Goal: Task Accomplishment & Management: Manage account settings

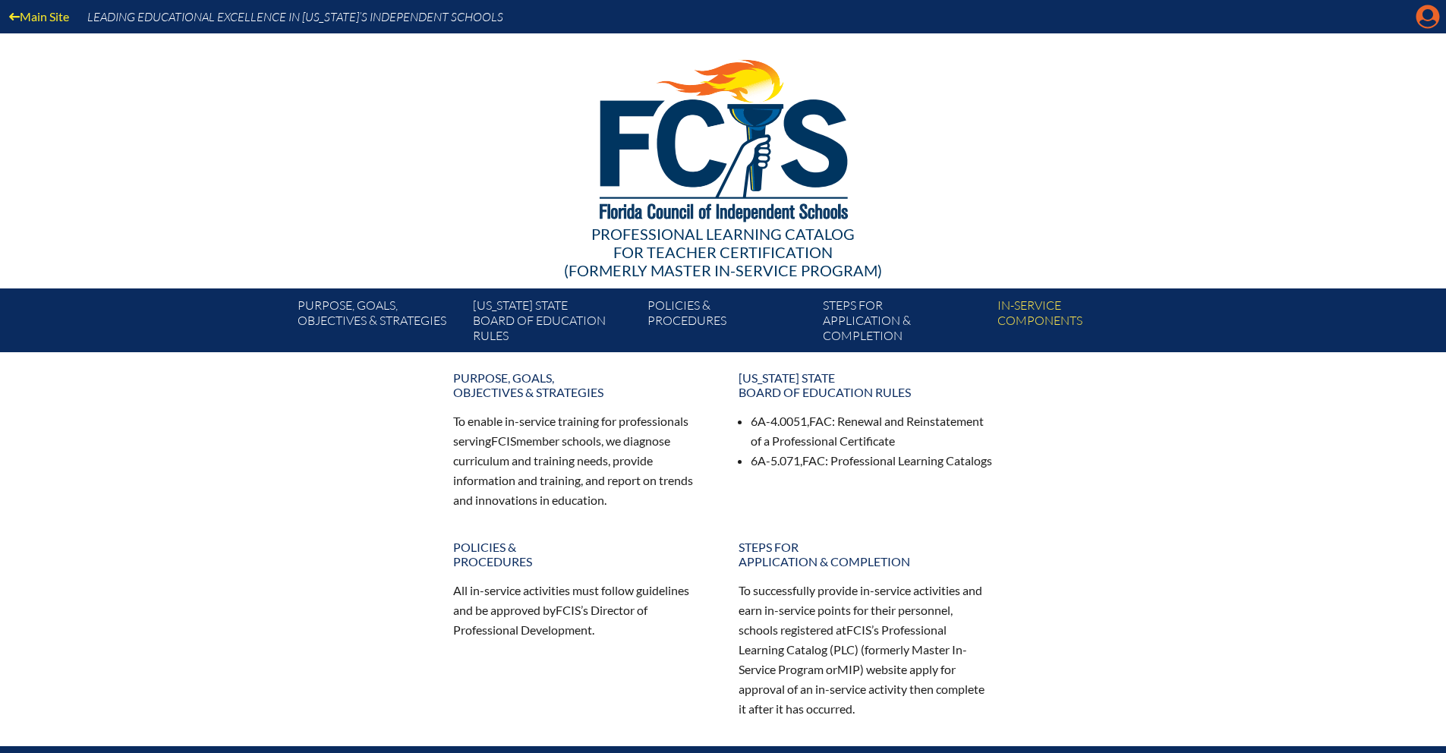
click at [1420, 18] on icon at bounding box center [1428, 17] width 24 height 24
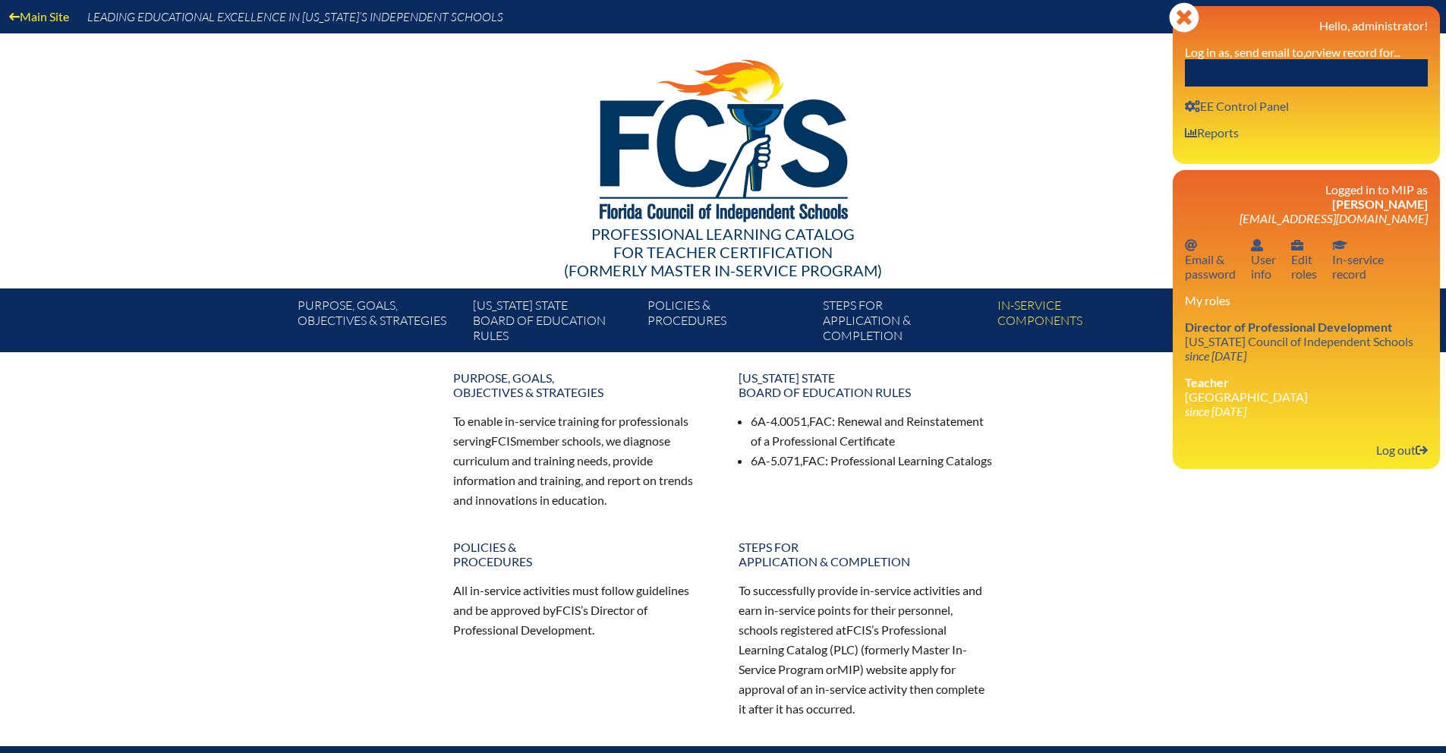
click at [1273, 77] on input "text" at bounding box center [1306, 72] width 243 height 27
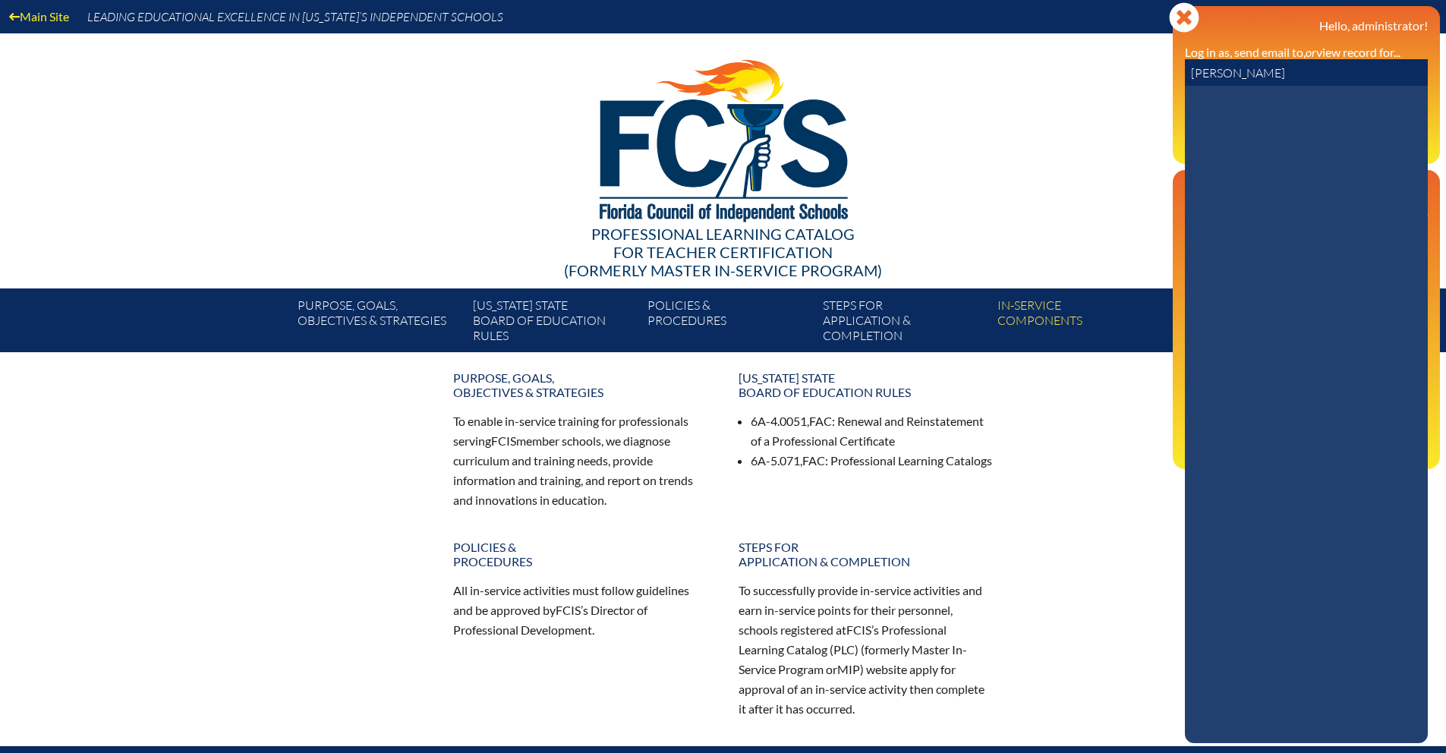
drag, startPoint x: 1275, startPoint y: 75, endPoint x: 1112, endPoint y: 80, distance: 162.5
click at [1112, 80] on div "Main Site Leading Educational Excellence in Florida’s Independent Schools Profe…" at bounding box center [723, 176] width 1446 height 352
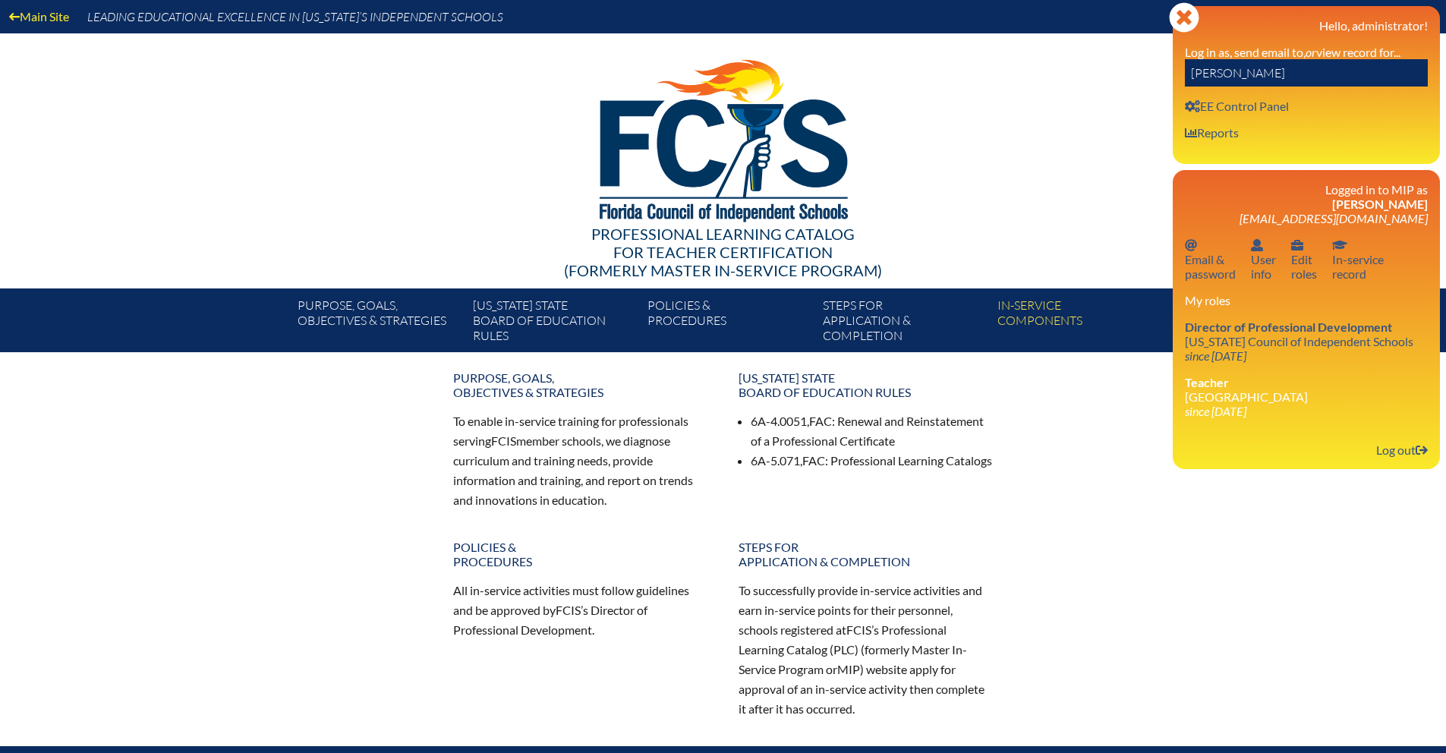
drag, startPoint x: 1296, startPoint y: 74, endPoint x: 1189, endPoint y: 67, distance: 107.3
click at [1189, 67] on input "simone miles" at bounding box center [1306, 72] width 243 height 27
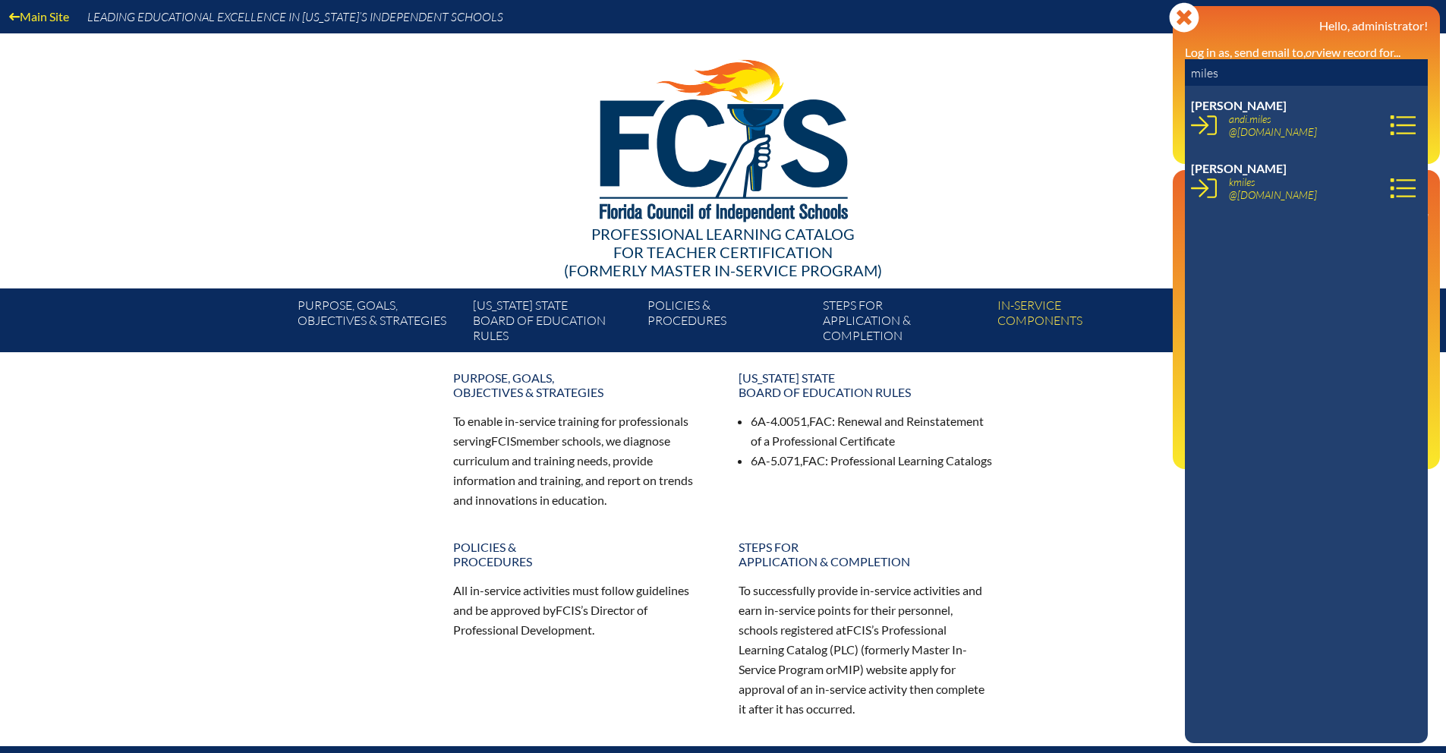
drag, startPoint x: 1232, startPoint y: 68, endPoint x: 1143, endPoint y: 74, distance: 89.0
click at [1143, 74] on div "Main Site Leading Educational Excellence in Florida’s Independent Schools Profe…" at bounding box center [723, 176] width 1446 height 352
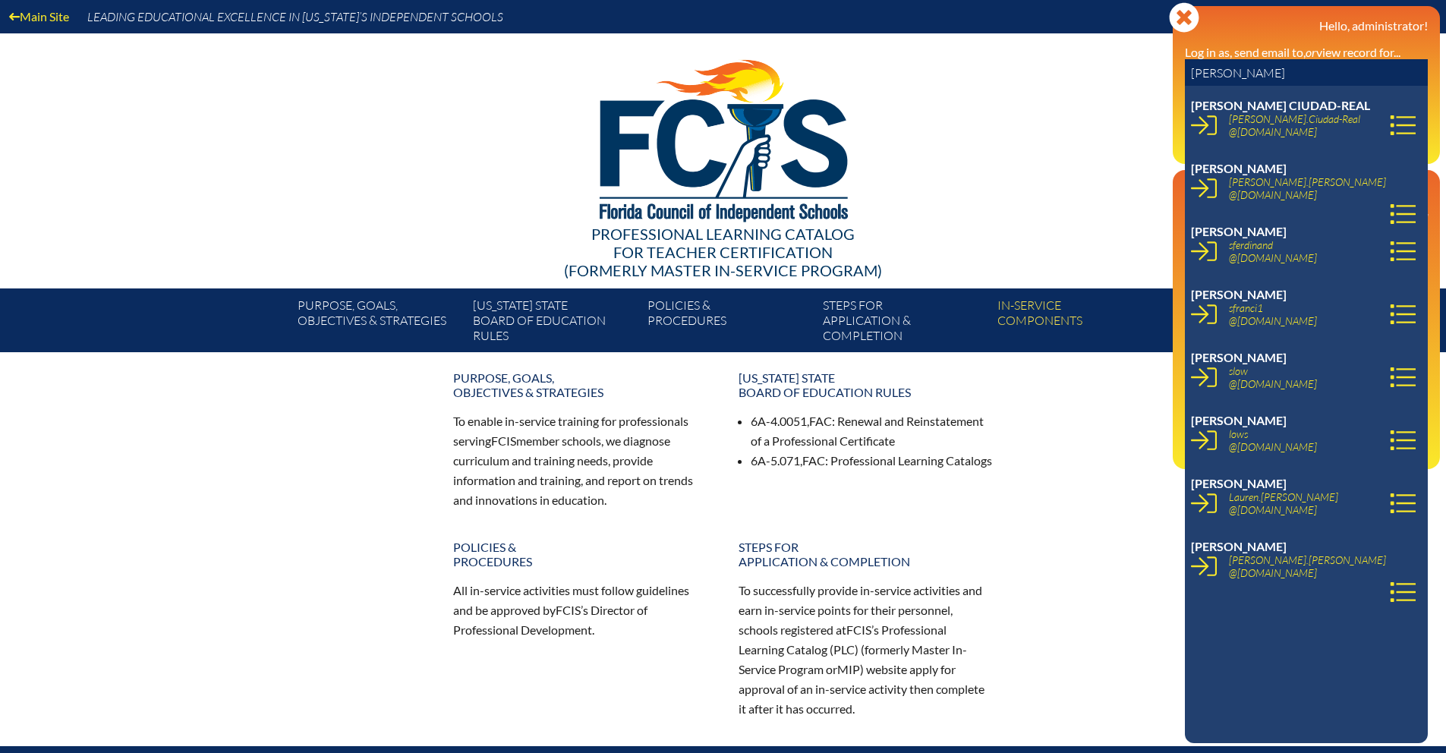
drag, startPoint x: 1255, startPoint y: 76, endPoint x: 1151, endPoint y: 74, distance: 104.0
click at [1151, 74] on div "Main Site Leading Educational Excellence in Florida’s Independent Schools Profe…" at bounding box center [723, 176] width 1446 height 352
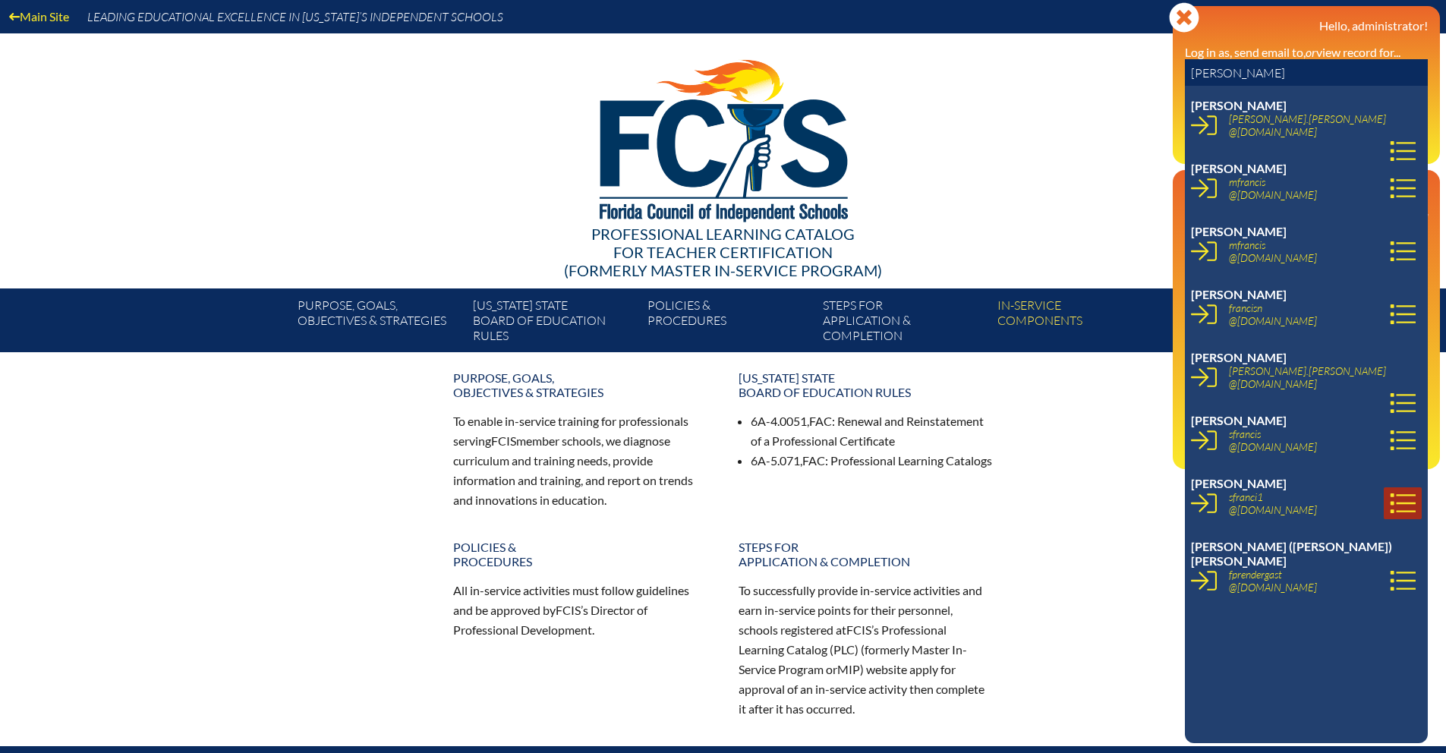
type input "francis"
click at [1389, 498] on icon at bounding box center [1402, 503] width 26 height 26
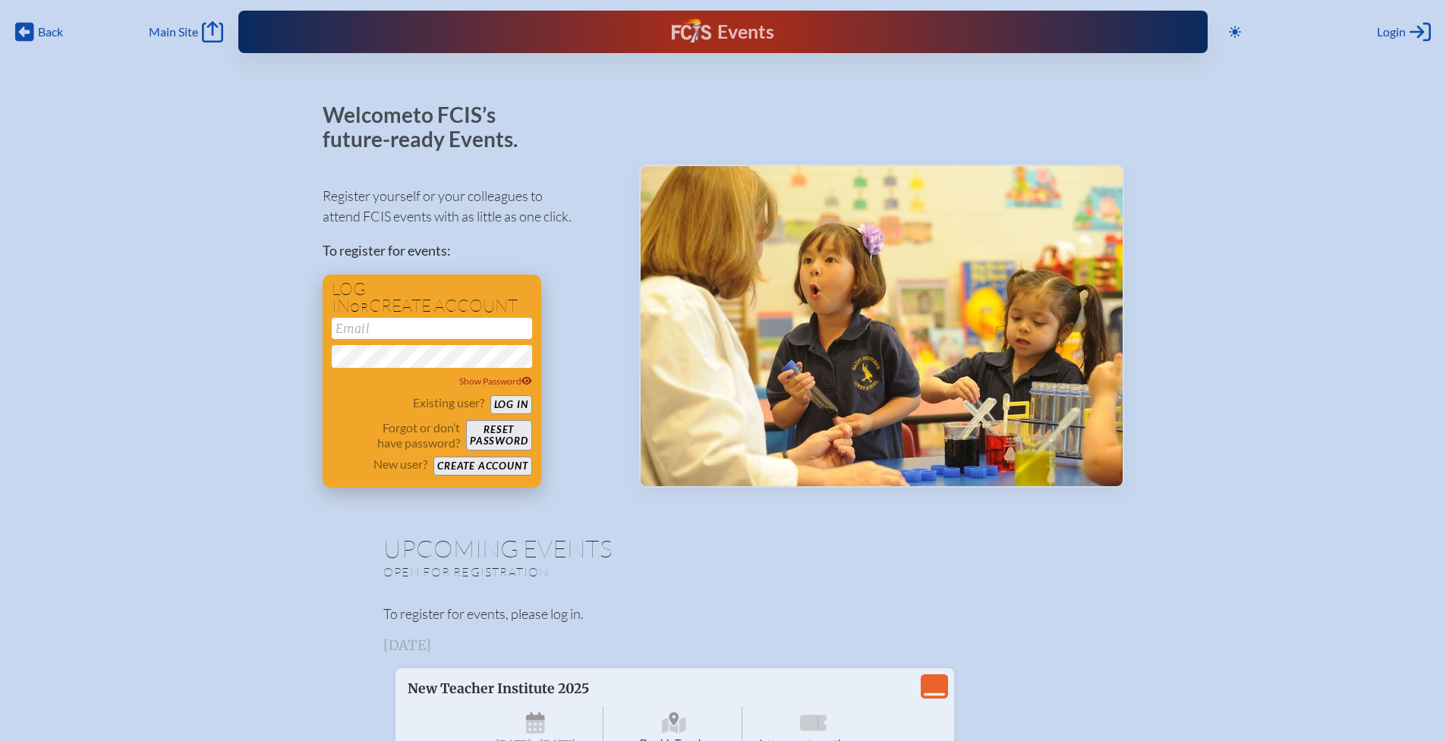
type input "[EMAIL_ADDRESS][DOMAIN_NAME]"
click at [508, 403] on button "Log in" at bounding box center [511, 404] width 42 height 19
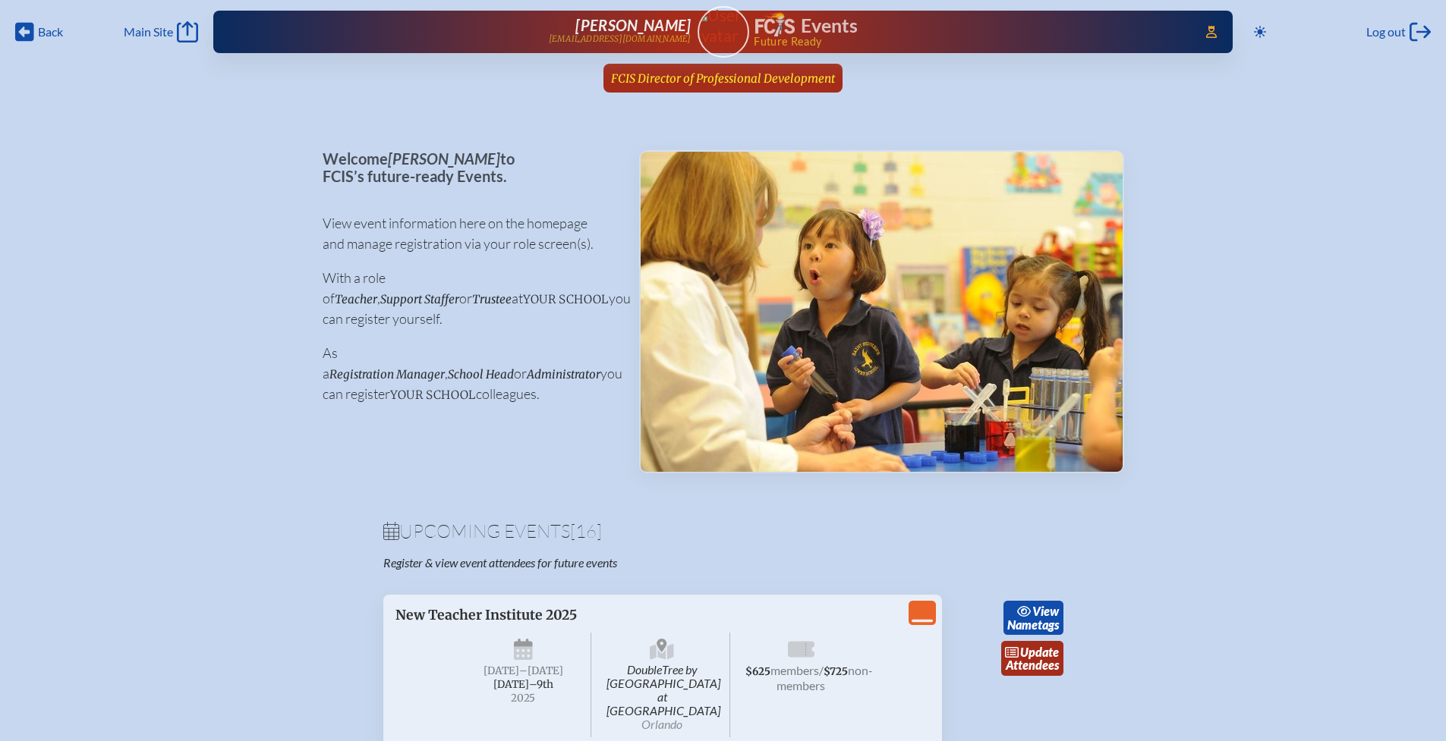
click at [730, 77] on span "FCIS Director of Professional Development" at bounding box center [723, 78] width 224 height 14
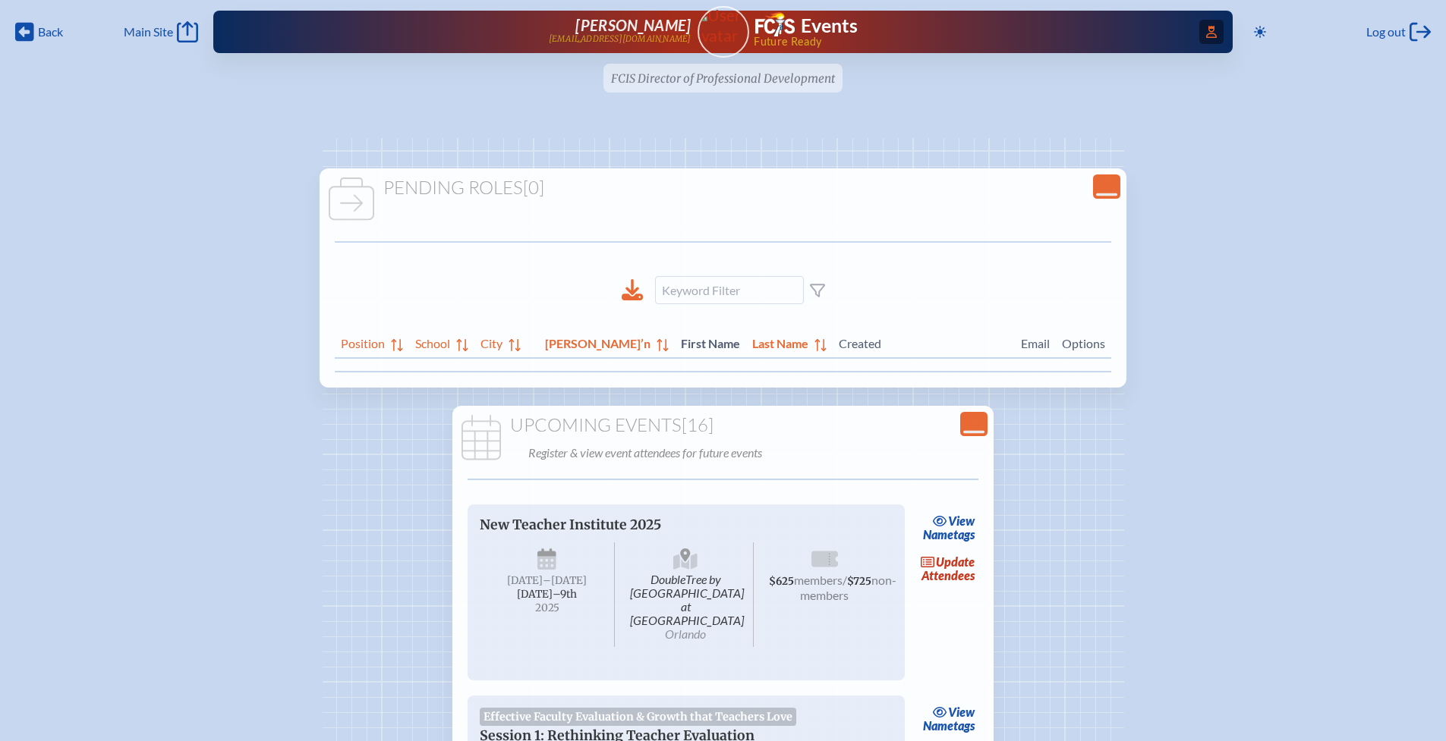
click at [1206, 33] on icon at bounding box center [1211, 32] width 11 height 12
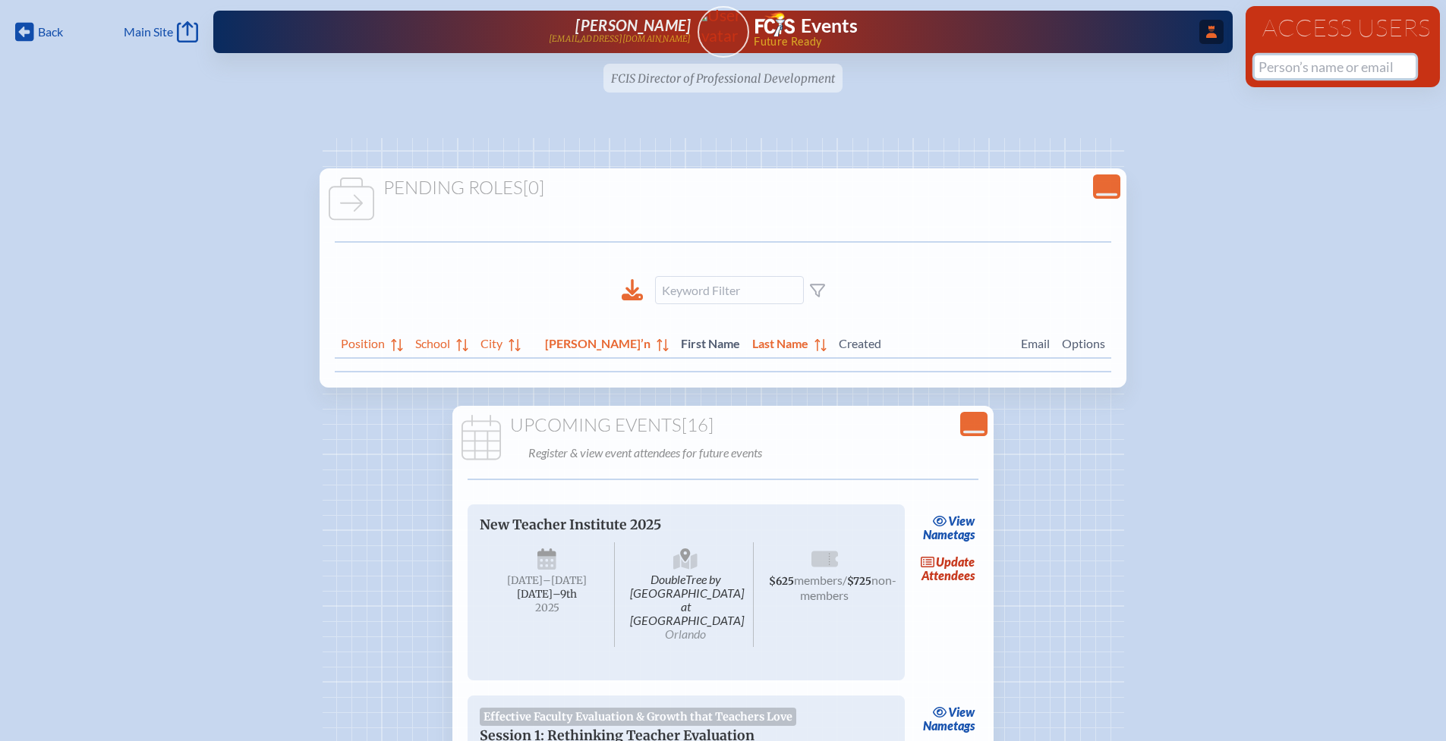
click at [1273, 70] on input "text" at bounding box center [1334, 66] width 161 height 23
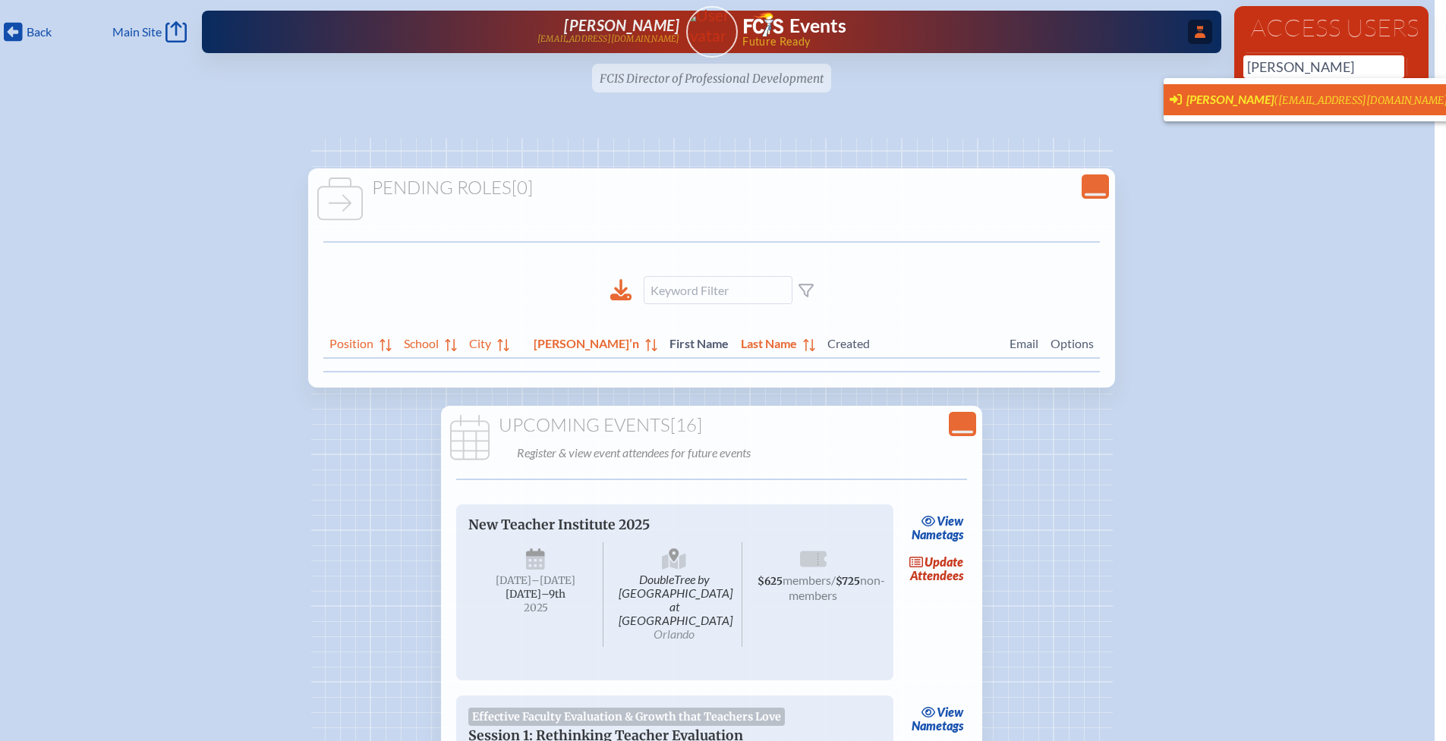
click at [1248, 103] on span "[PERSON_NAME]" at bounding box center [1229, 99] width 87 height 14
type input "[EMAIL_ADDRESS][DOMAIN_NAME]"
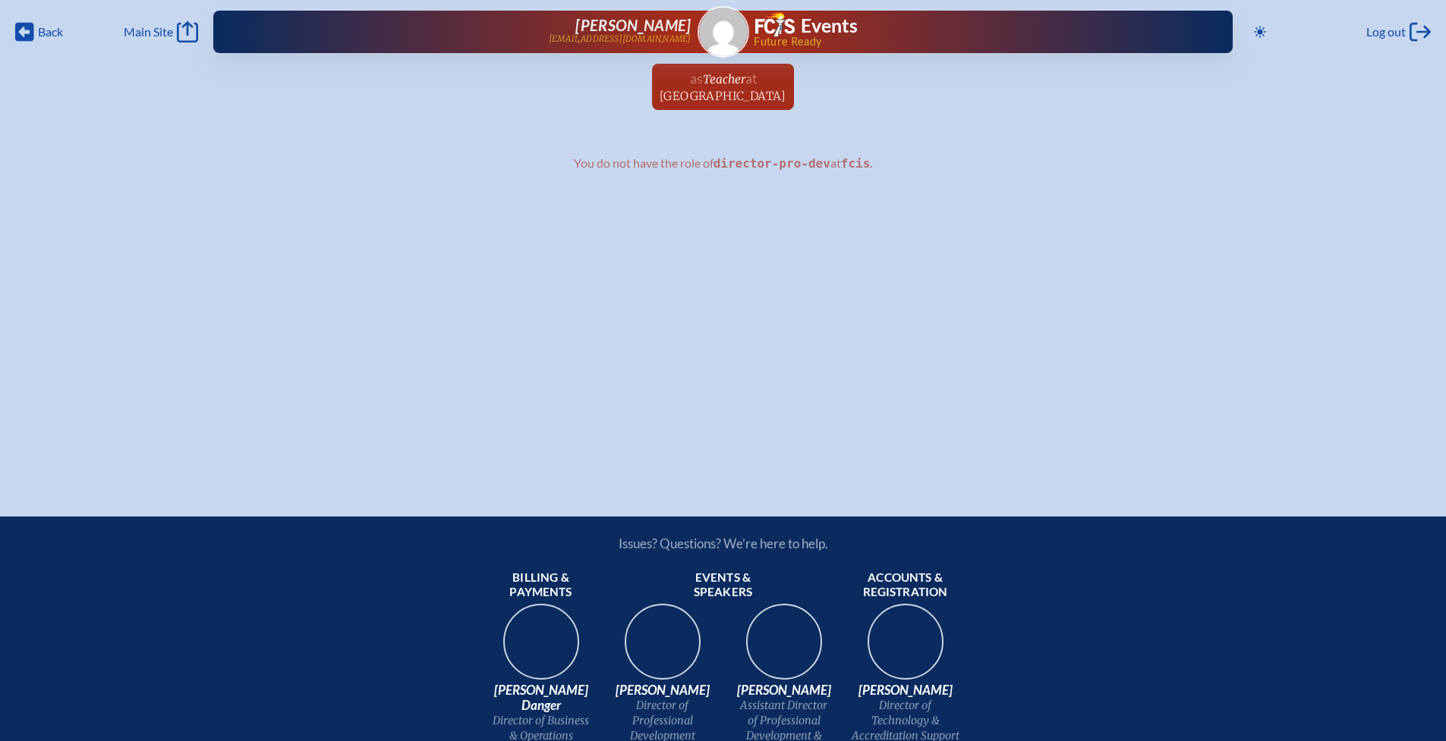
click at [745, 76] on span "at" at bounding box center [750, 78] width 11 height 17
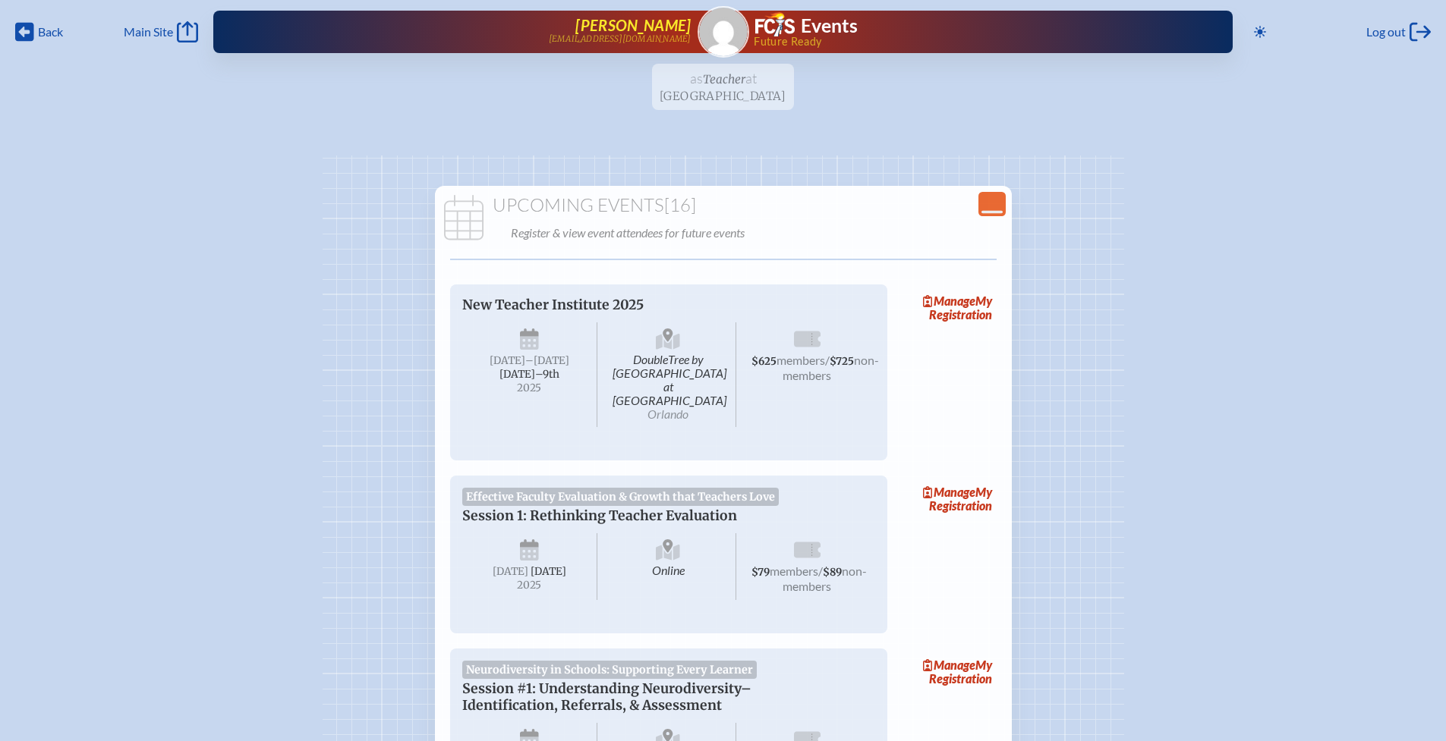
click at [633, 22] on span "[PERSON_NAME]" at bounding box center [632, 25] width 115 height 18
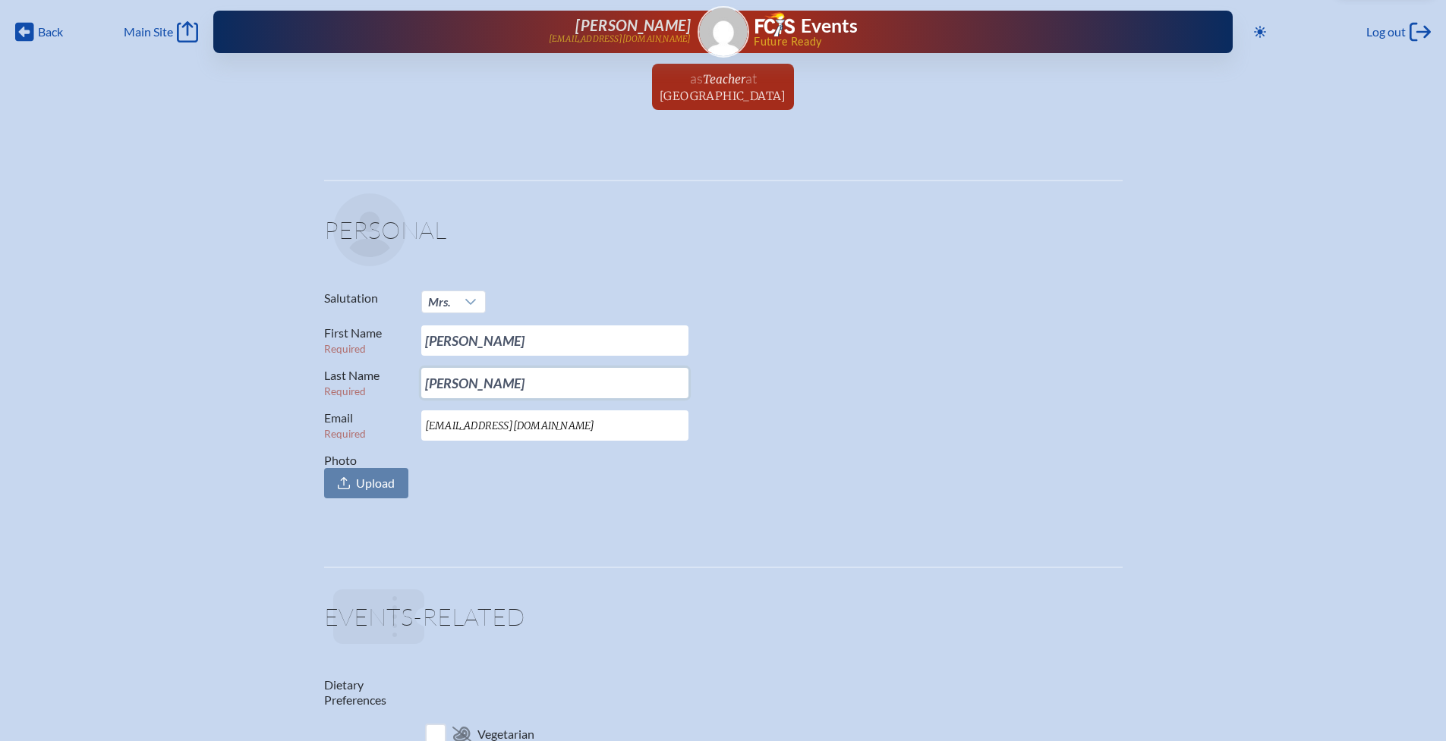
drag, startPoint x: 466, startPoint y: 384, endPoint x: 412, endPoint y: 382, distance: 53.9
click at [412, 382] on p "Last Name Required [PERSON_NAME]" at bounding box center [717, 383] width 786 height 30
type input "Miles"
click at [810, 502] on fieldset "Personal Salutation Mrs. First Name Required [PERSON_NAME] Last Name Required M…" at bounding box center [723, 349] width 798 height 338
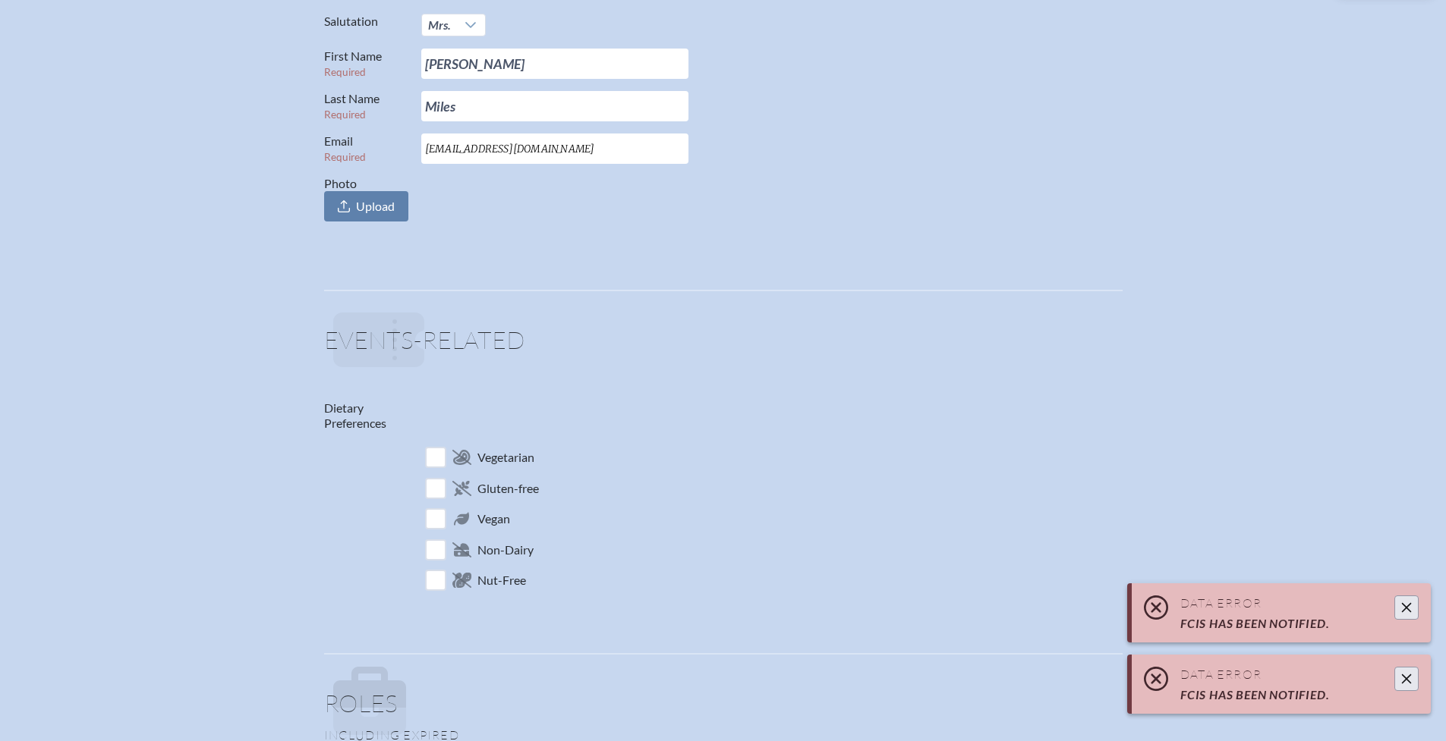
scroll to position [777, 0]
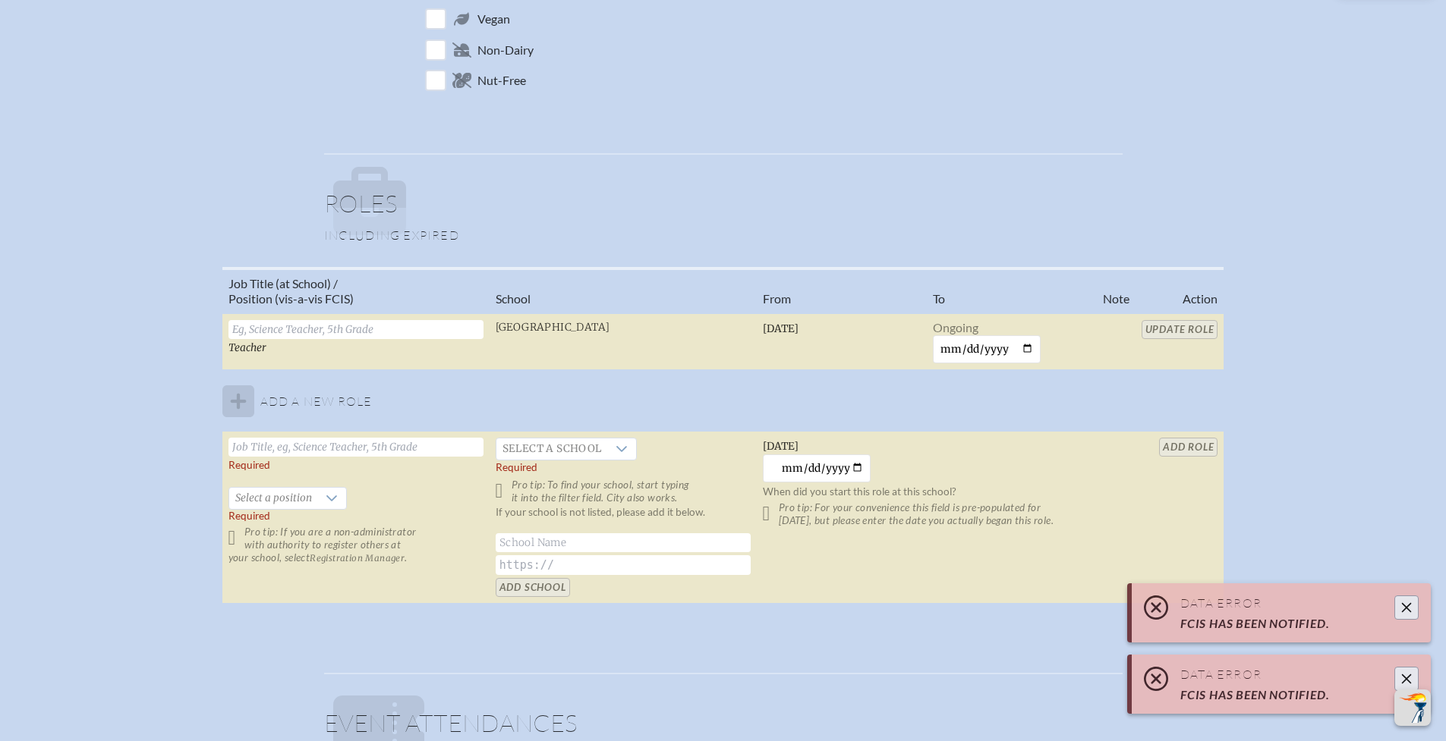
click at [1408, 607] on icon "Close" at bounding box center [1406, 608] width 12 height 12
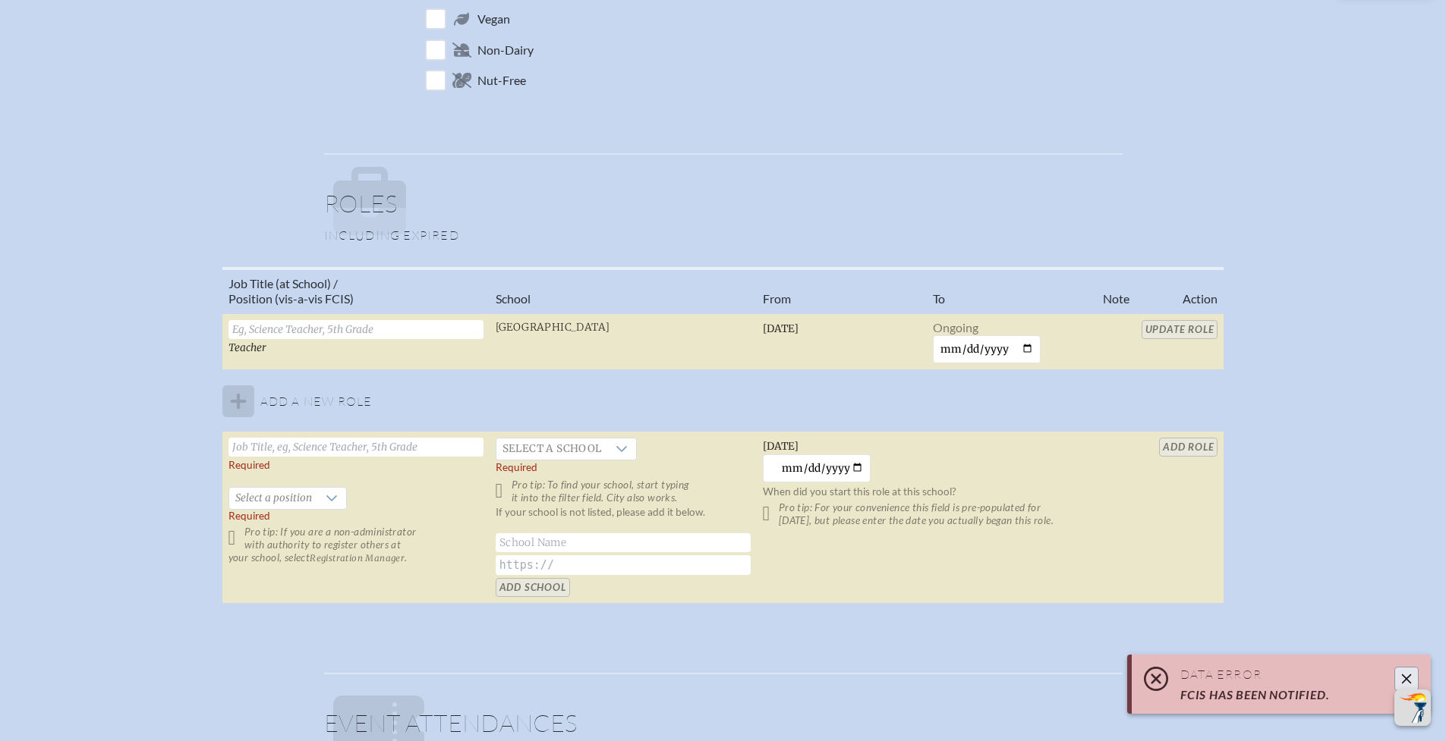
click at [1404, 674] on icon "Close" at bounding box center [1406, 679] width 12 height 12
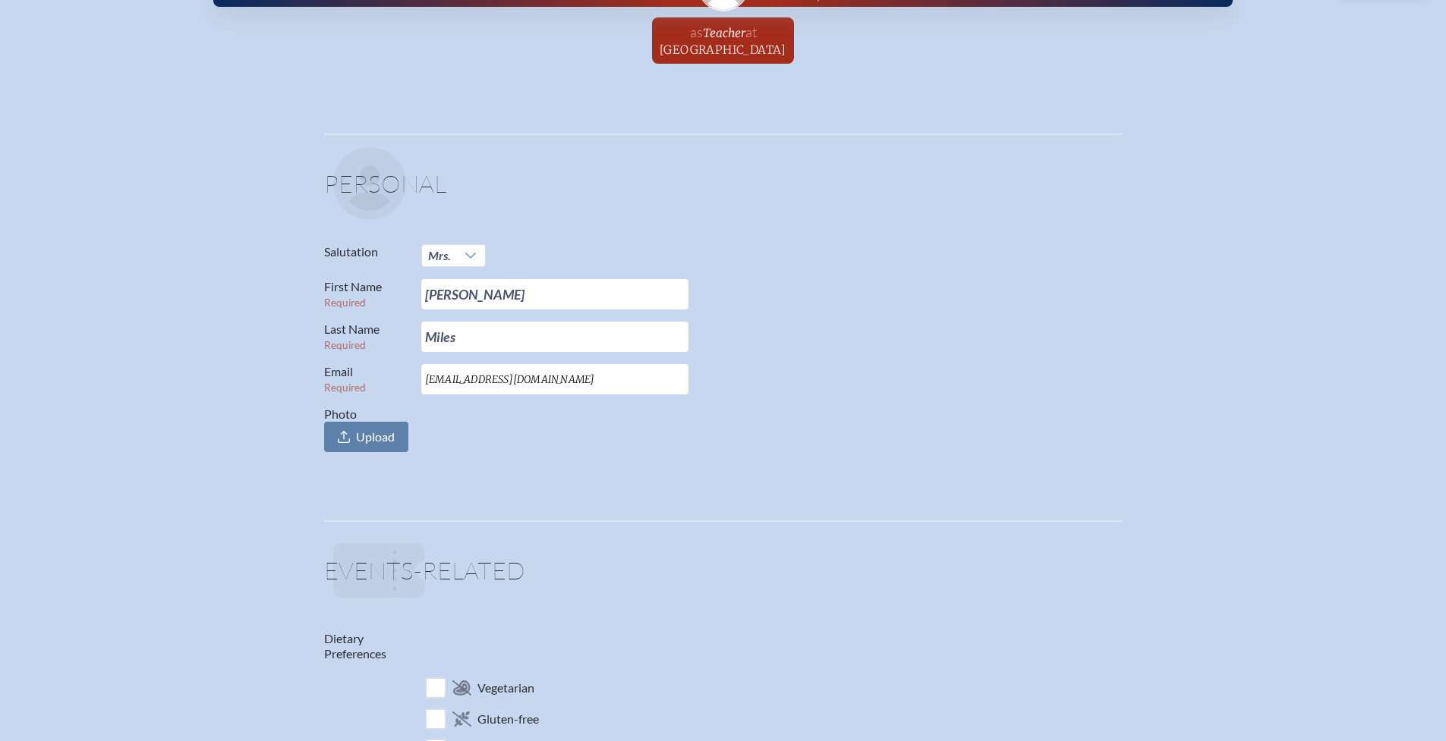
scroll to position [0, 0]
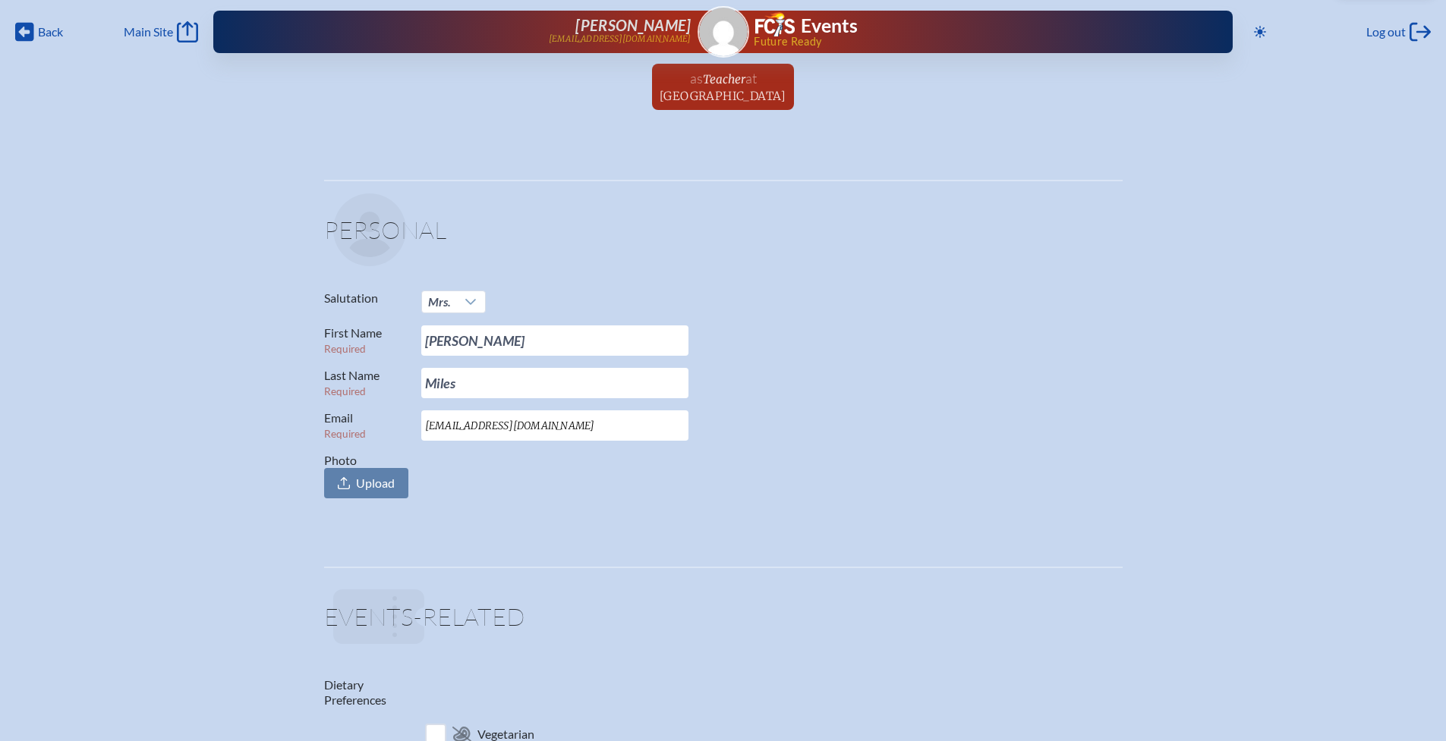
click at [890, 431] on p "Email Required sfranci1@nova.edu" at bounding box center [717, 426] width 786 height 30
click at [1412, 31] on icon "Log out" at bounding box center [1419, 31] width 21 height 21
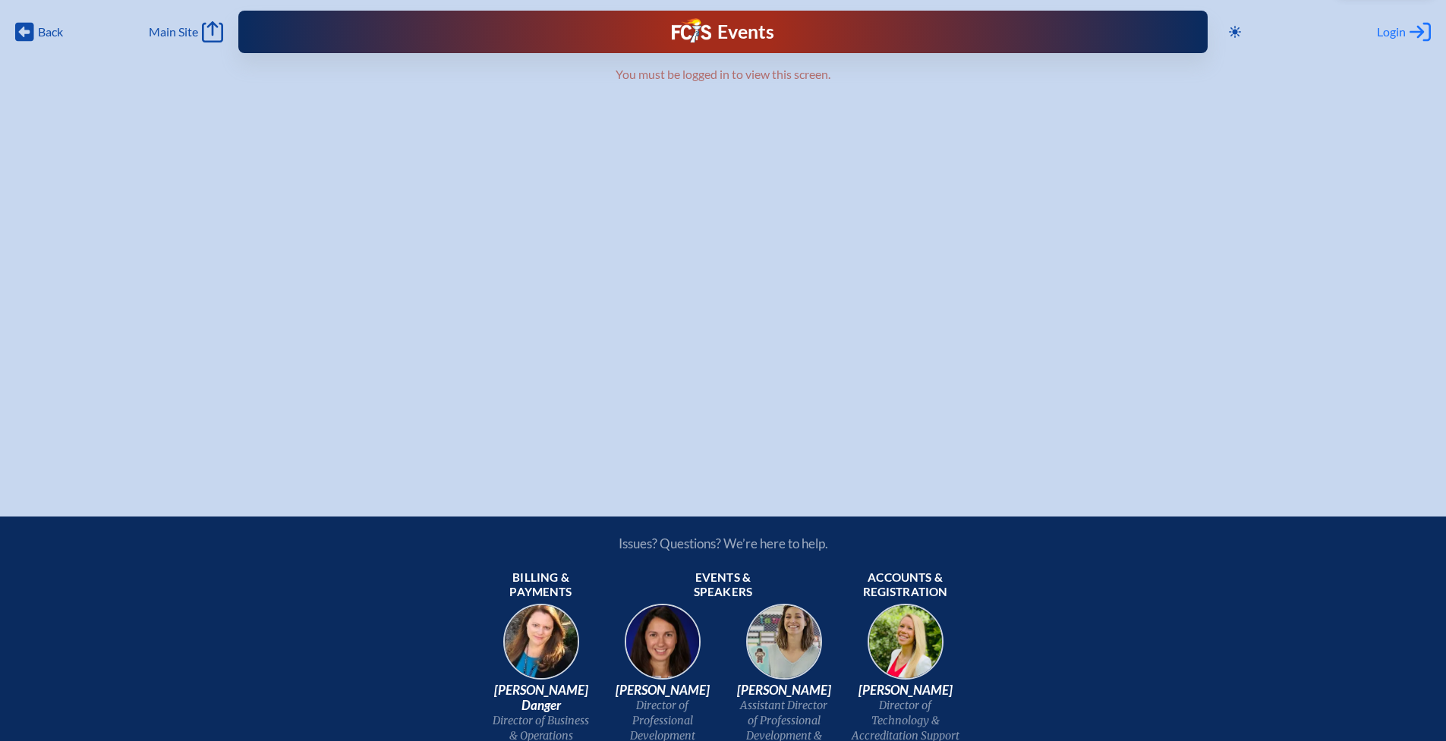
type input "[EMAIL_ADDRESS][DOMAIN_NAME]"
click at [1393, 35] on span "Login" at bounding box center [1391, 31] width 29 height 15
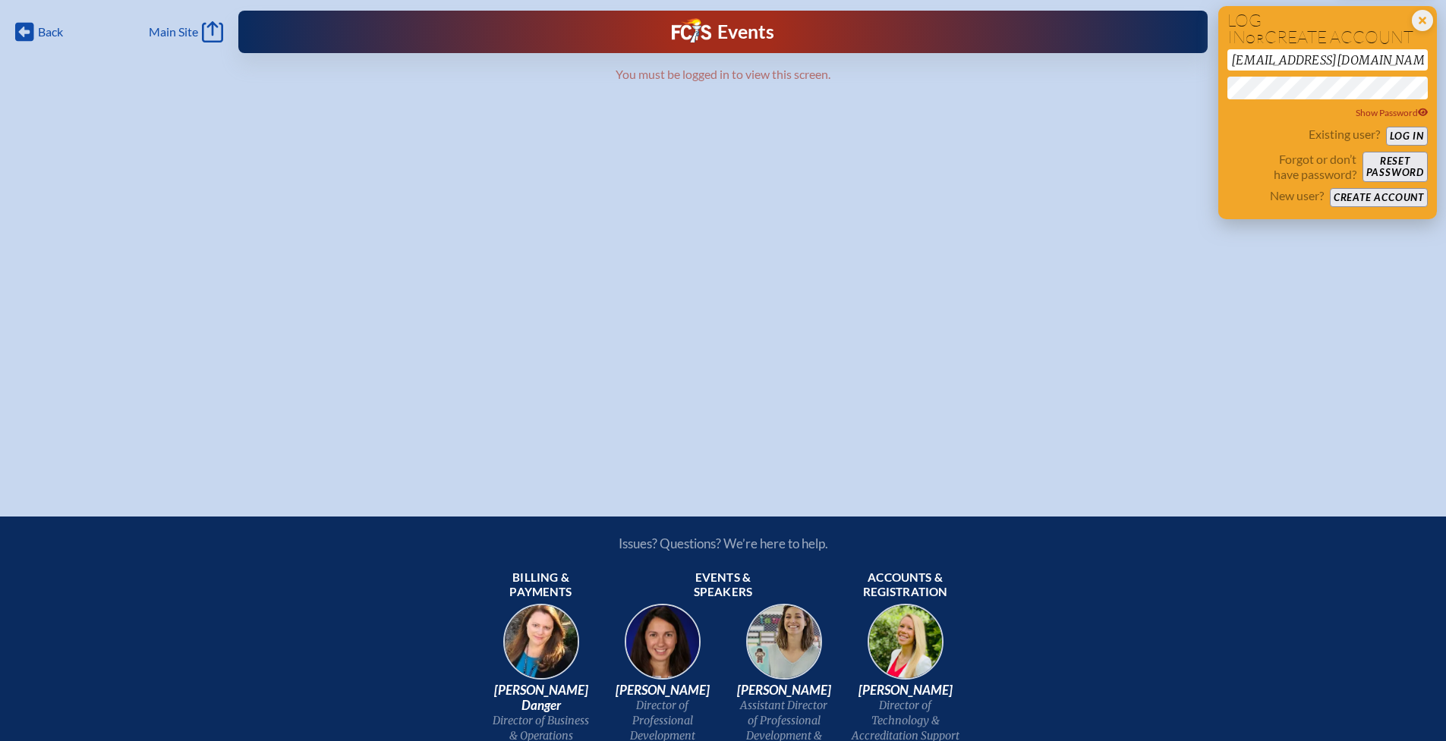
click at [1410, 133] on button "Log in" at bounding box center [1407, 136] width 42 height 19
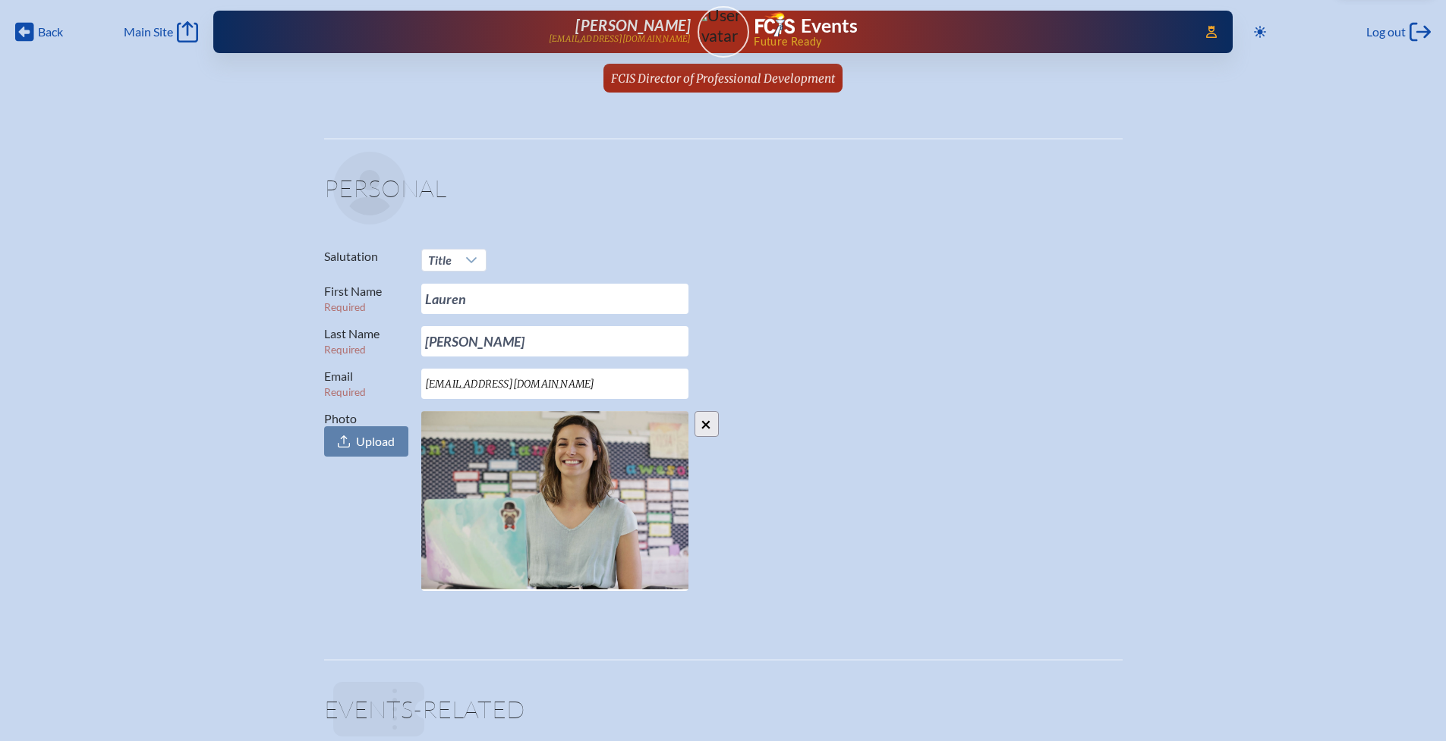
click at [754, 83] on span "FCIS Director of Professional Development" at bounding box center [723, 78] width 224 height 14
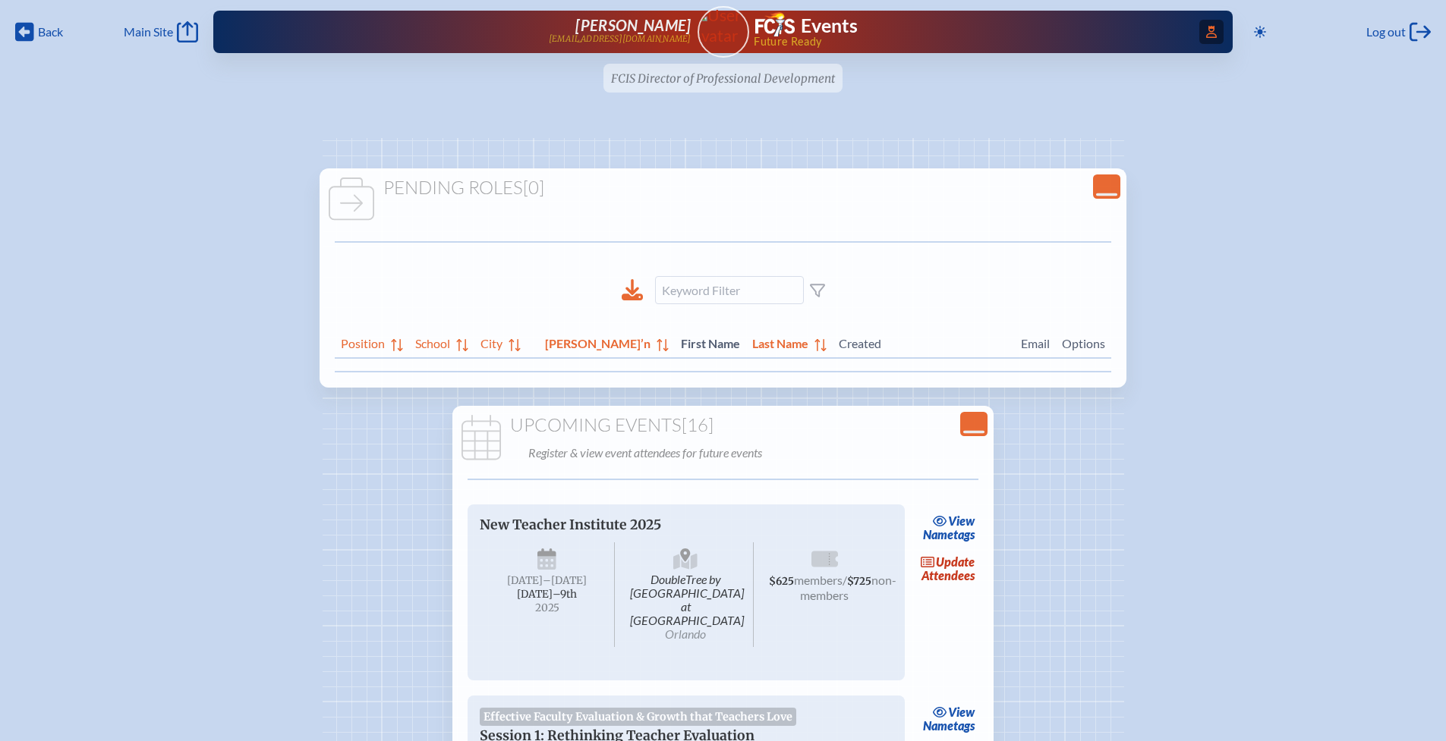
click at [1207, 36] on icon at bounding box center [1211, 32] width 11 height 12
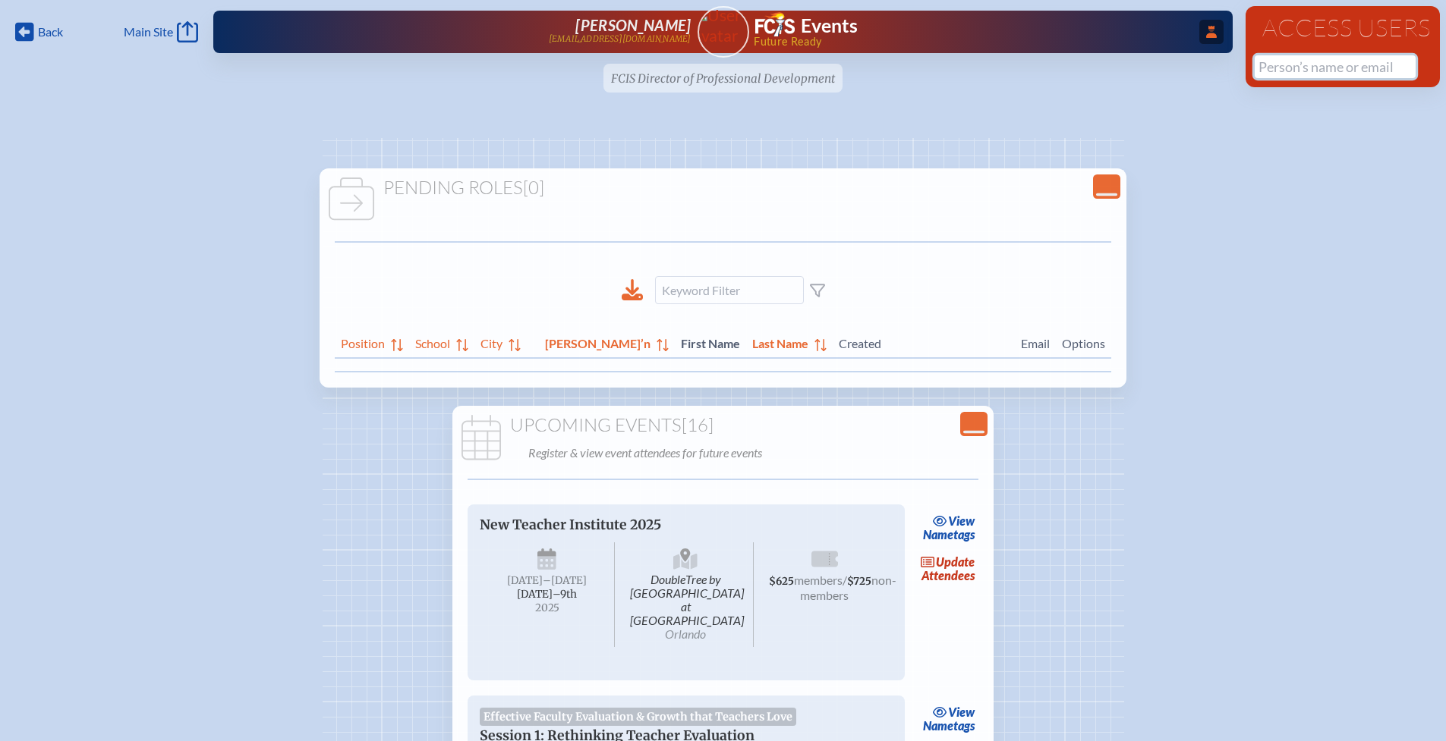
click at [1292, 69] on input "text" at bounding box center [1334, 66] width 161 height 23
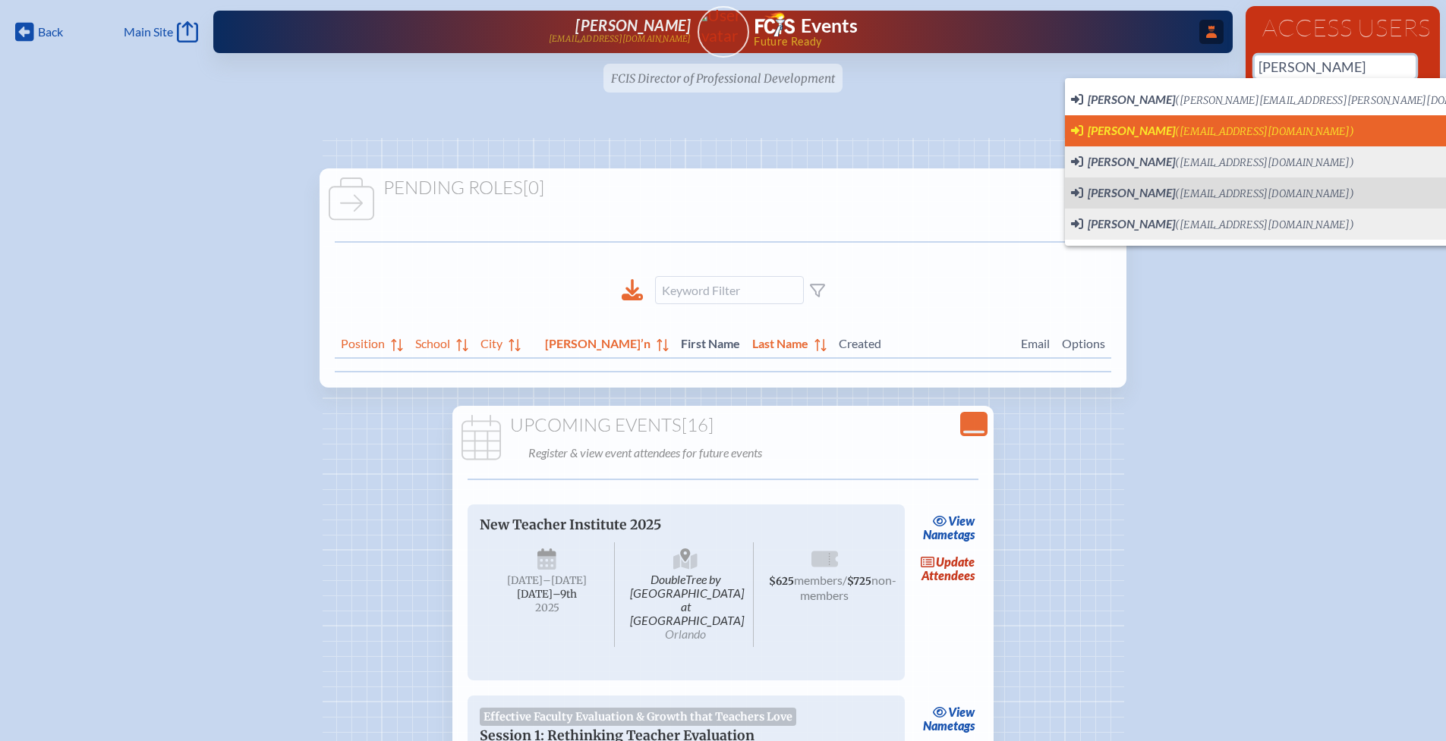
scroll to position [0, 11]
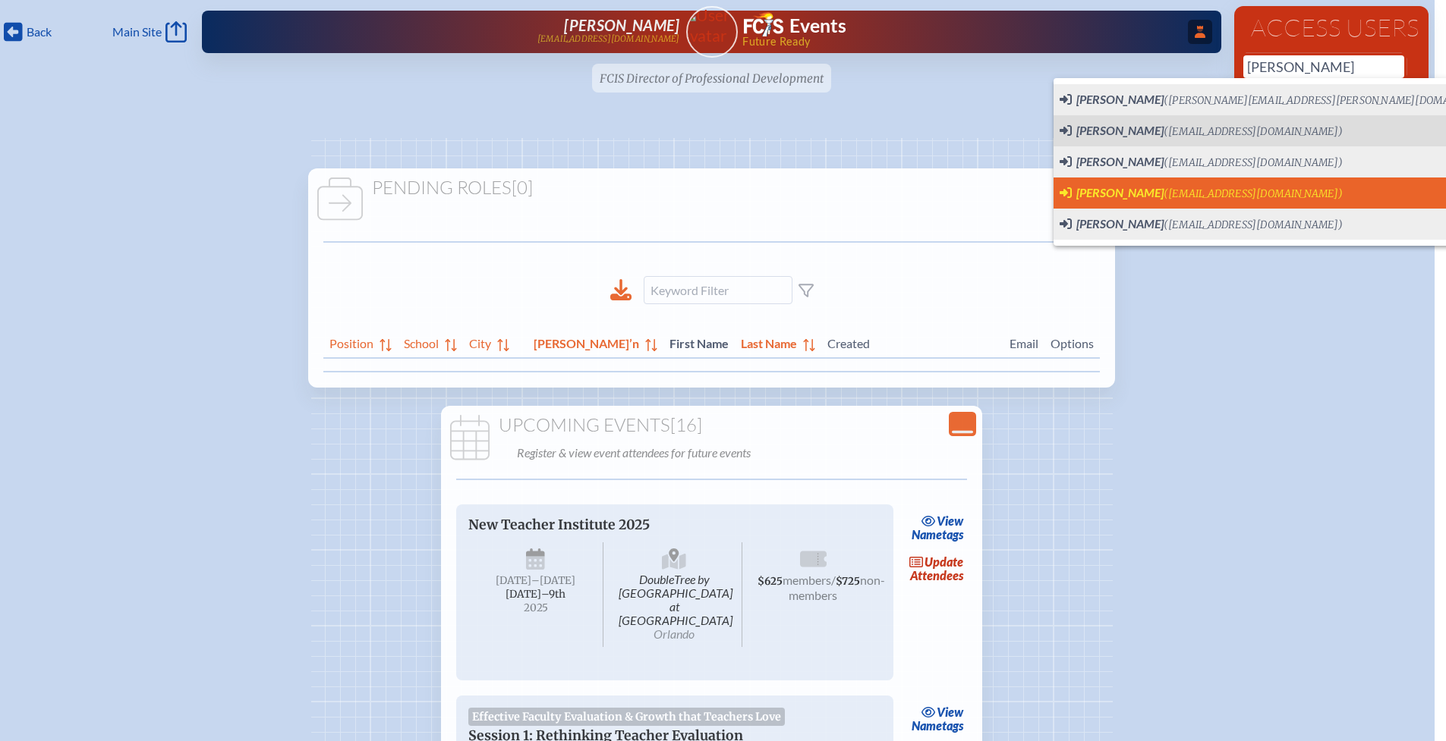
click at [1130, 190] on span "[PERSON_NAME]" at bounding box center [1119, 192] width 87 height 14
type input "[EMAIL_ADDRESS][DOMAIN_NAME]"
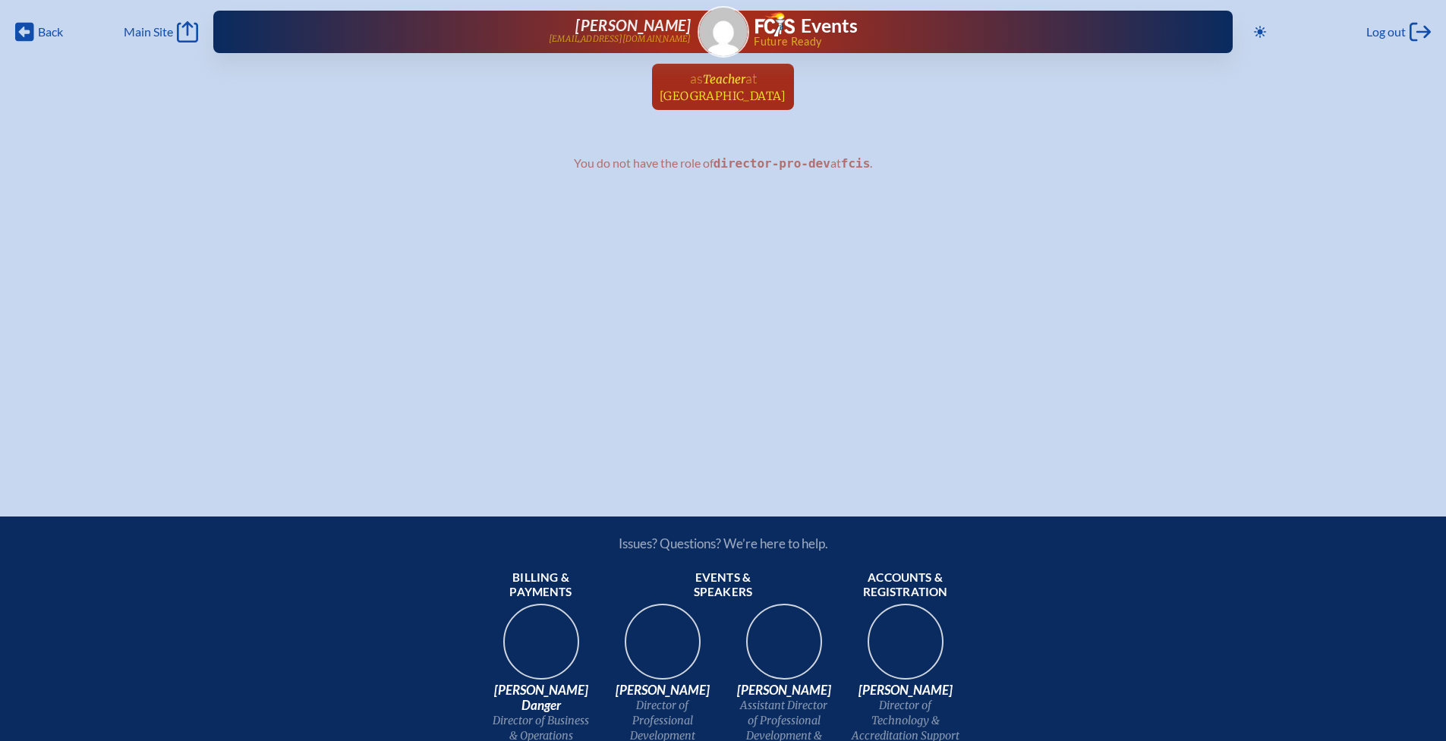
click at [724, 82] on span "Teacher" at bounding box center [724, 79] width 42 height 14
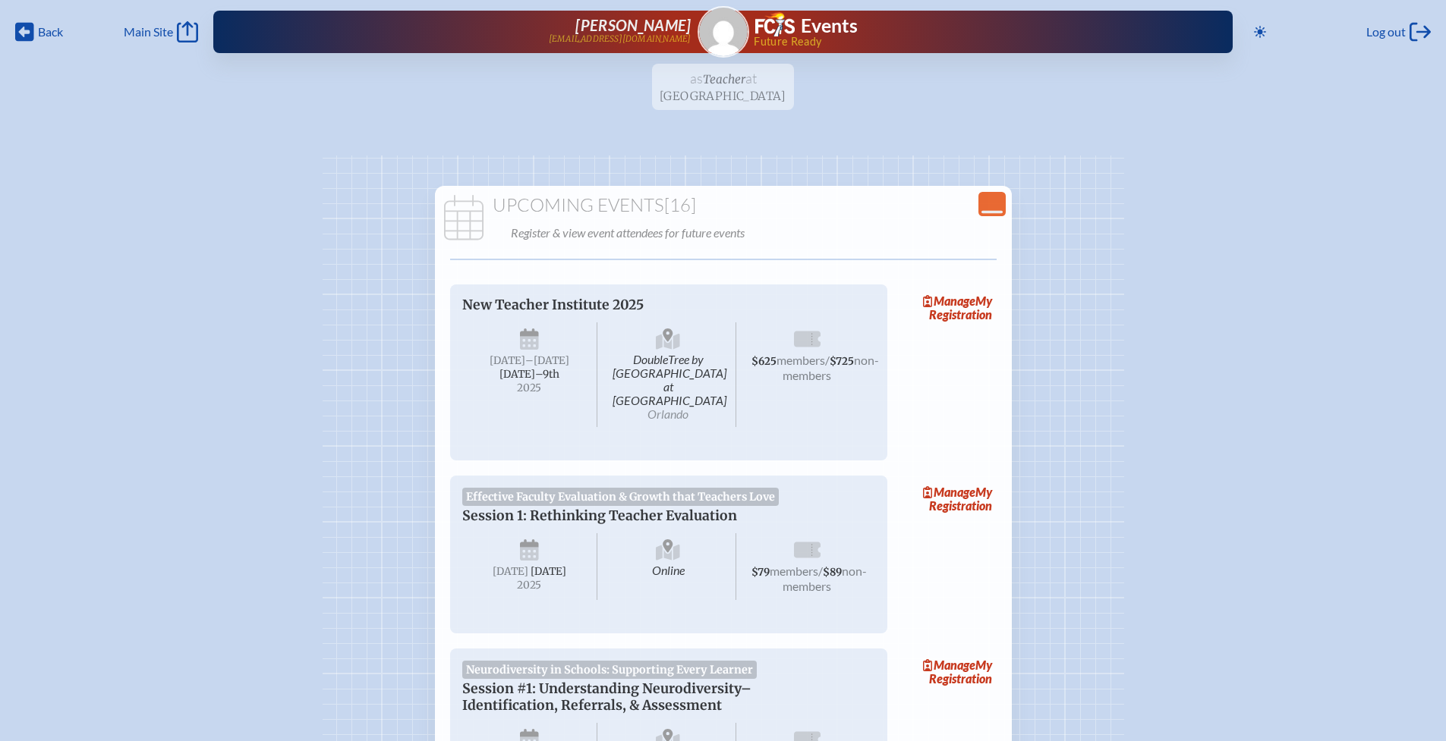
click at [608, 23] on span "[PERSON_NAME]" at bounding box center [632, 25] width 115 height 18
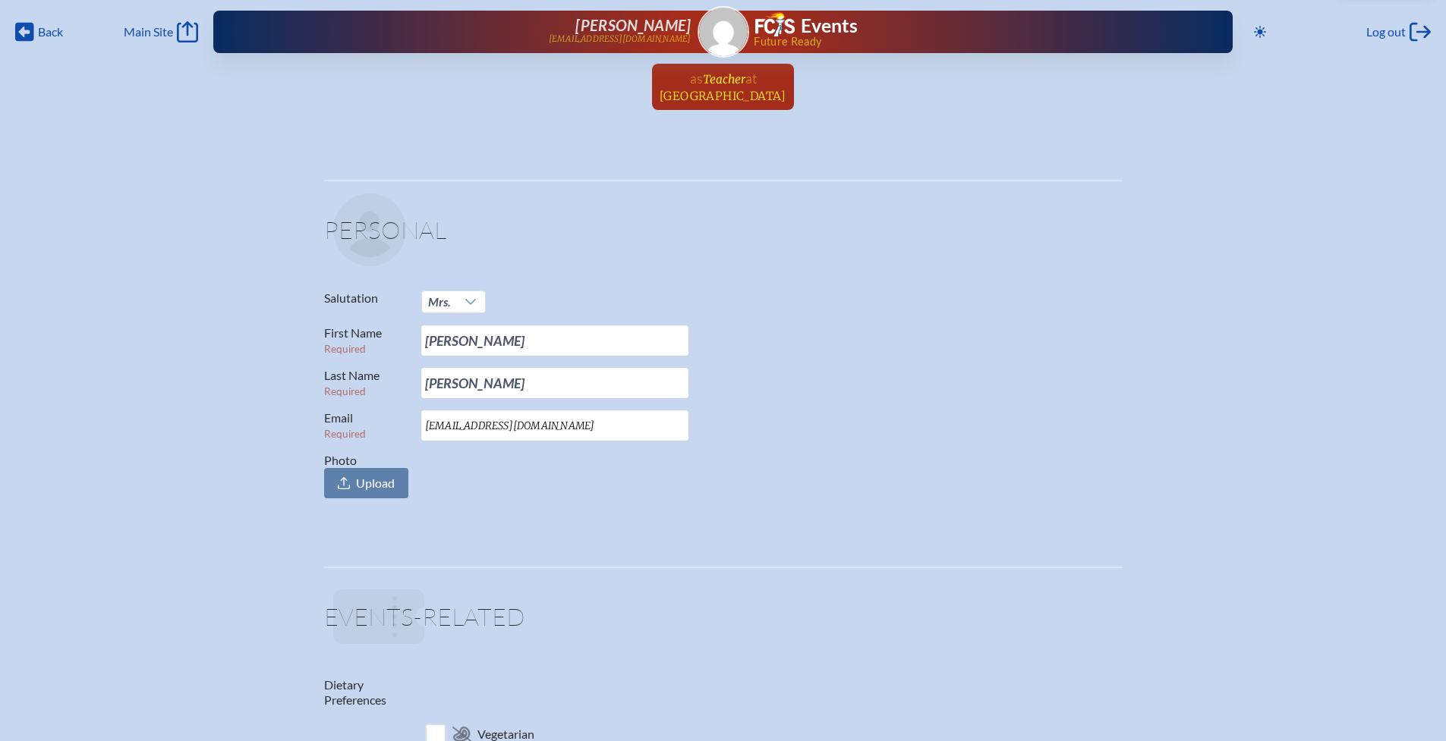
click at [716, 90] on span "[GEOGRAPHIC_DATA]" at bounding box center [722, 96] width 127 height 14
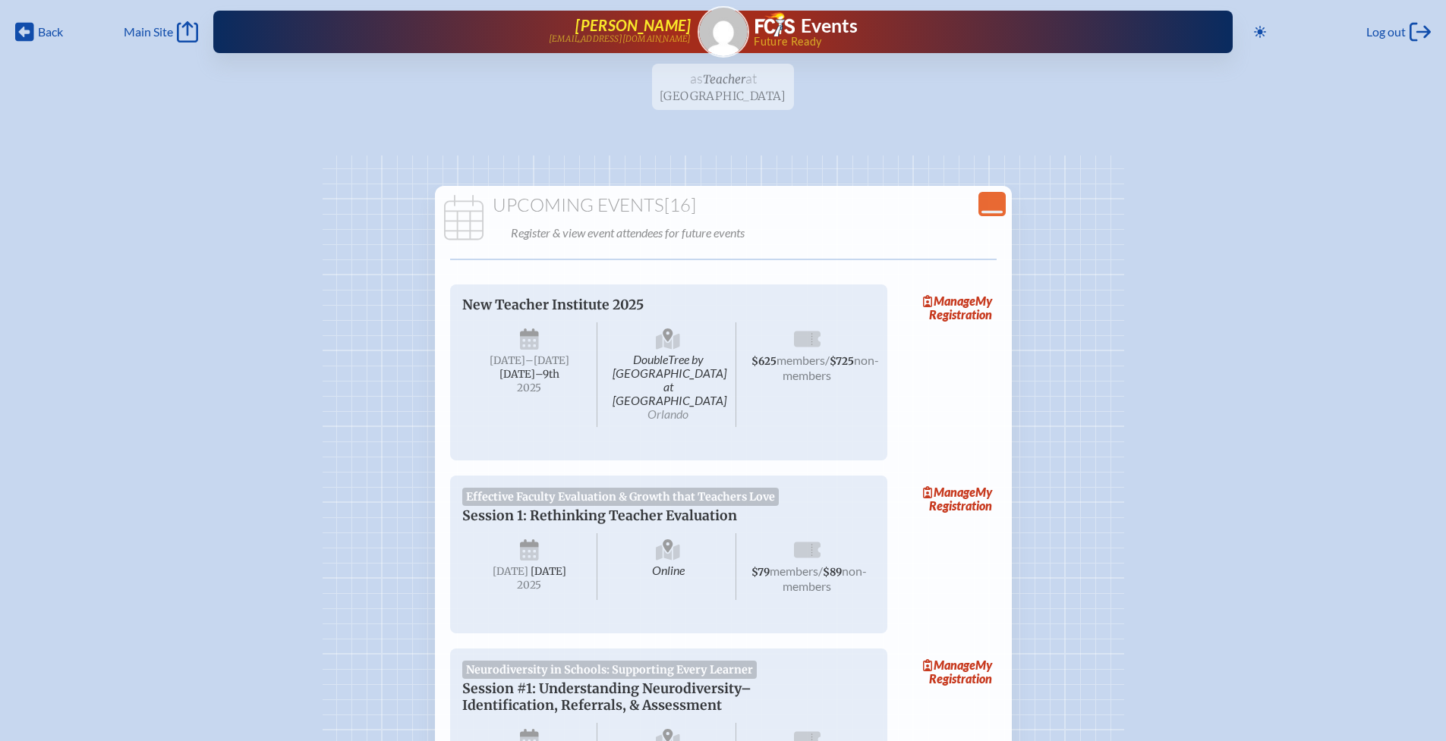
click at [654, 24] on span "Simone Francis" at bounding box center [632, 25] width 115 height 18
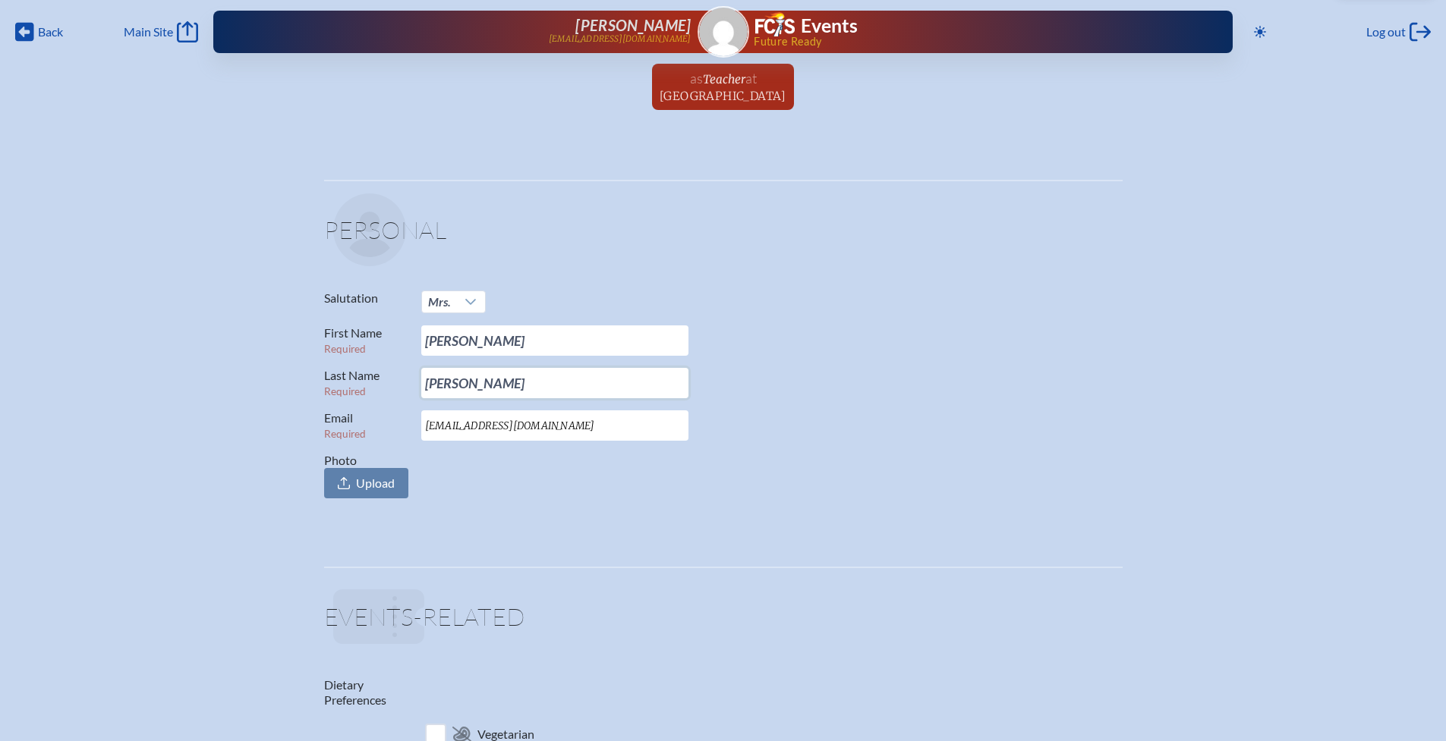
click at [551, 376] on input "Francis" at bounding box center [554, 383] width 267 height 30
drag, startPoint x: 480, startPoint y: 384, endPoint x: 418, endPoint y: 384, distance: 62.2
click at [418, 384] on p "Last Name Required Francis" at bounding box center [717, 383] width 786 height 30
type input "Miles"
click at [807, 316] on div "Salutation Mrs. First Name Required Simone Last Name Required Miles Email Requi…" at bounding box center [723, 395] width 798 height 208
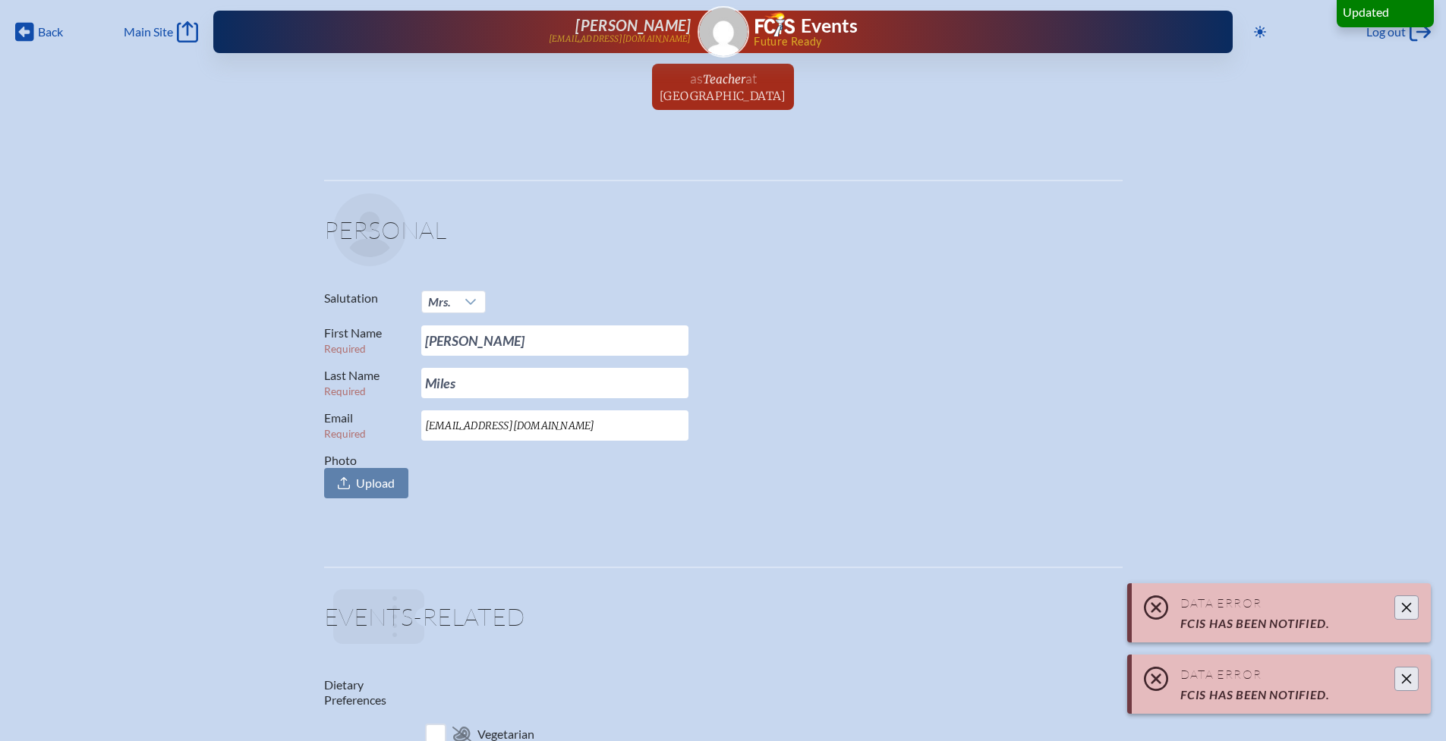
click at [1402, 609] on icon "Close" at bounding box center [1406, 608] width 12 height 12
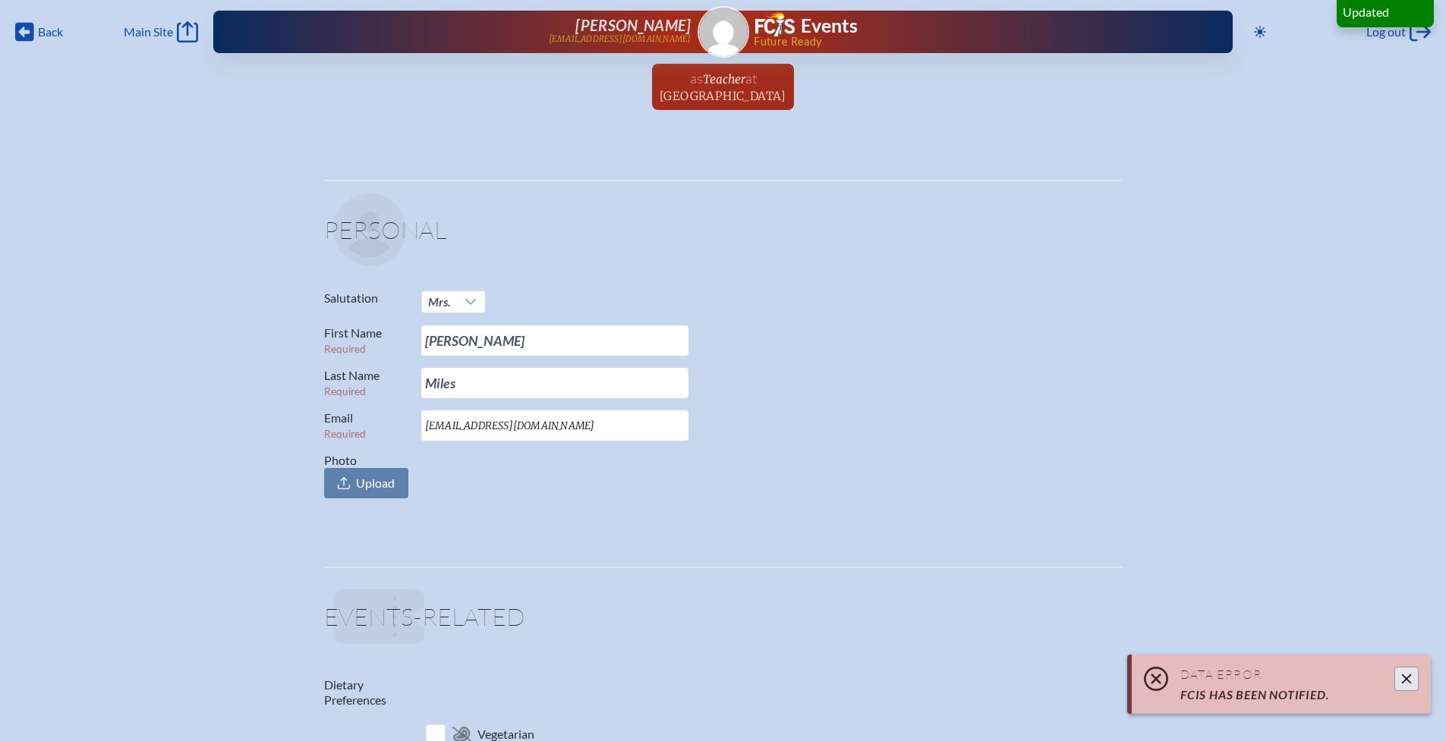
click at [1407, 678] on icon "Close" at bounding box center [1406, 679] width 12 height 12
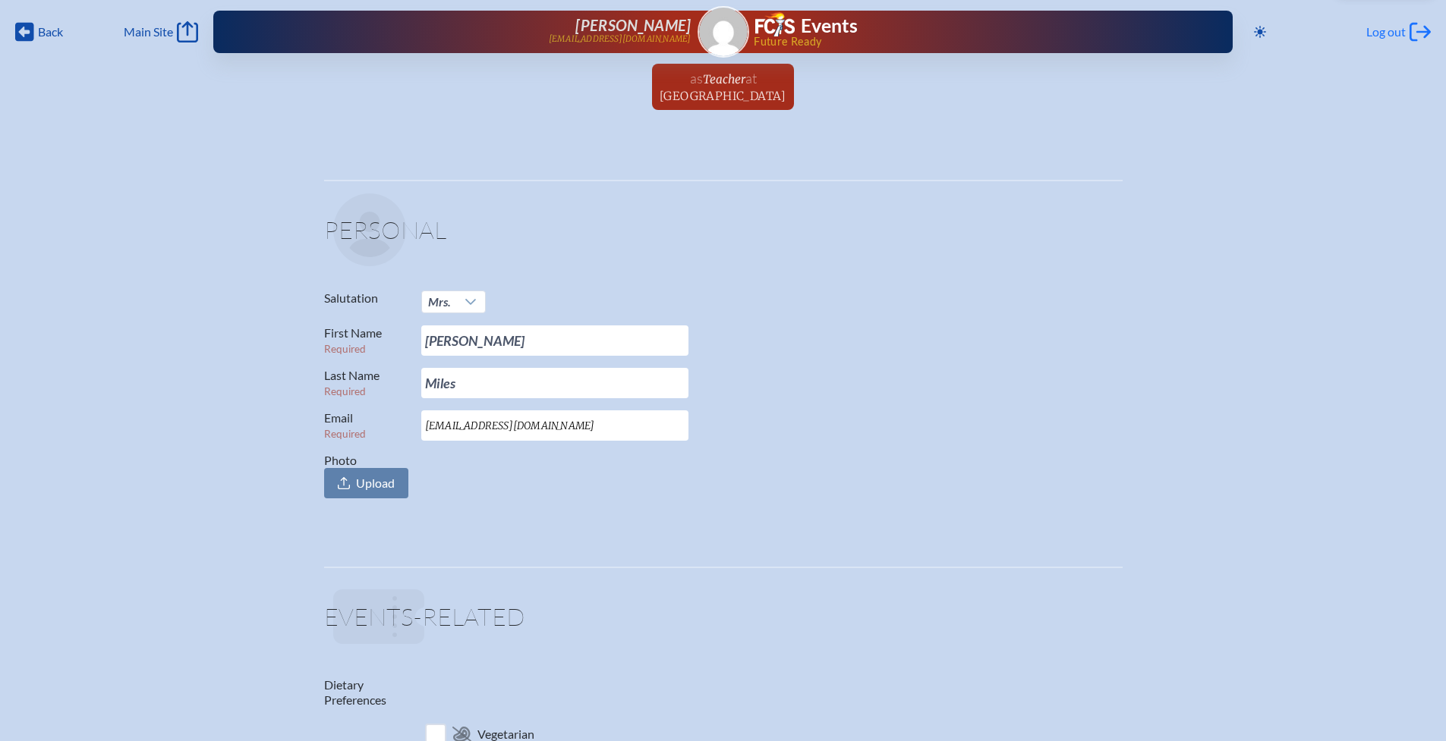
click at [1393, 33] on span "Log out" at bounding box center [1385, 31] width 39 height 15
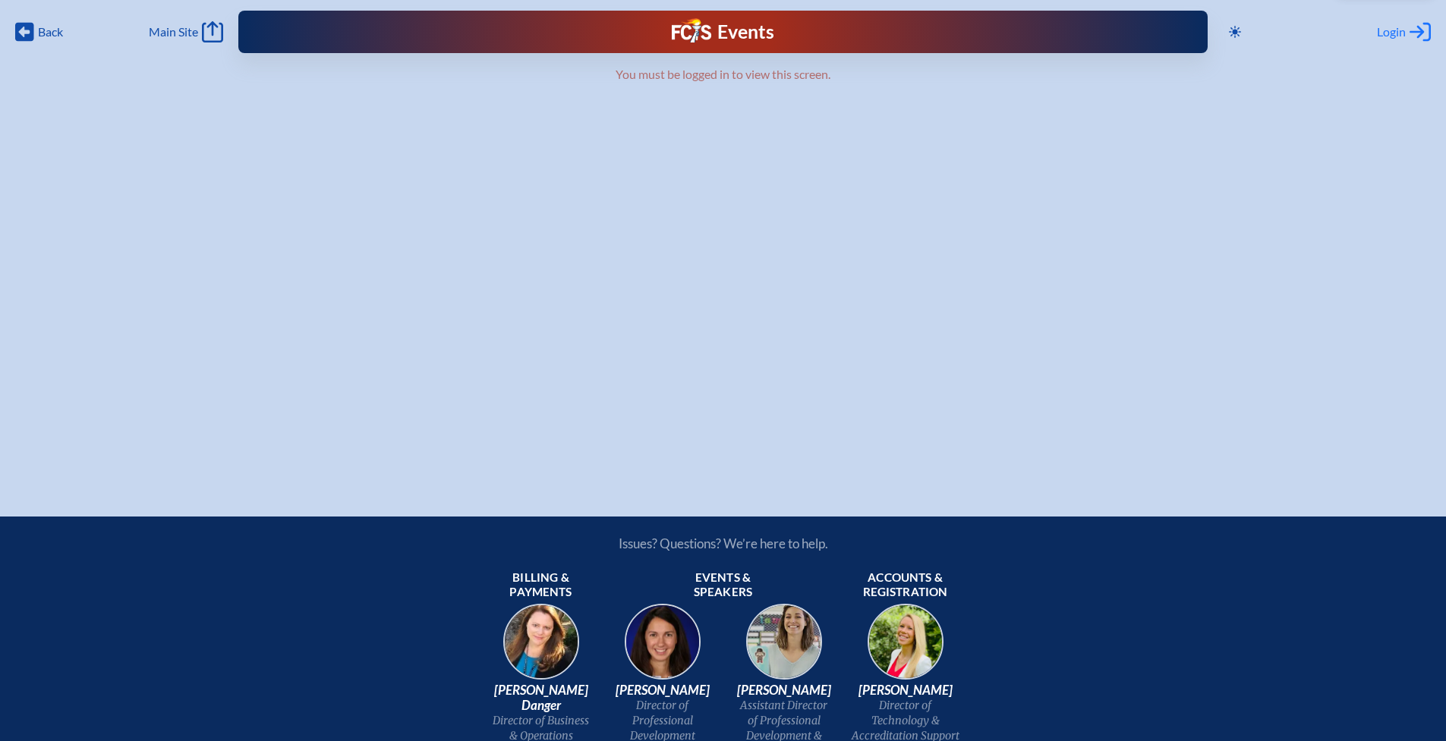
type input "[EMAIL_ADDRESS][DOMAIN_NAME]"
click at [1402, 32] on span "Login" at bounding box center [1391, 31] width 29 height 15
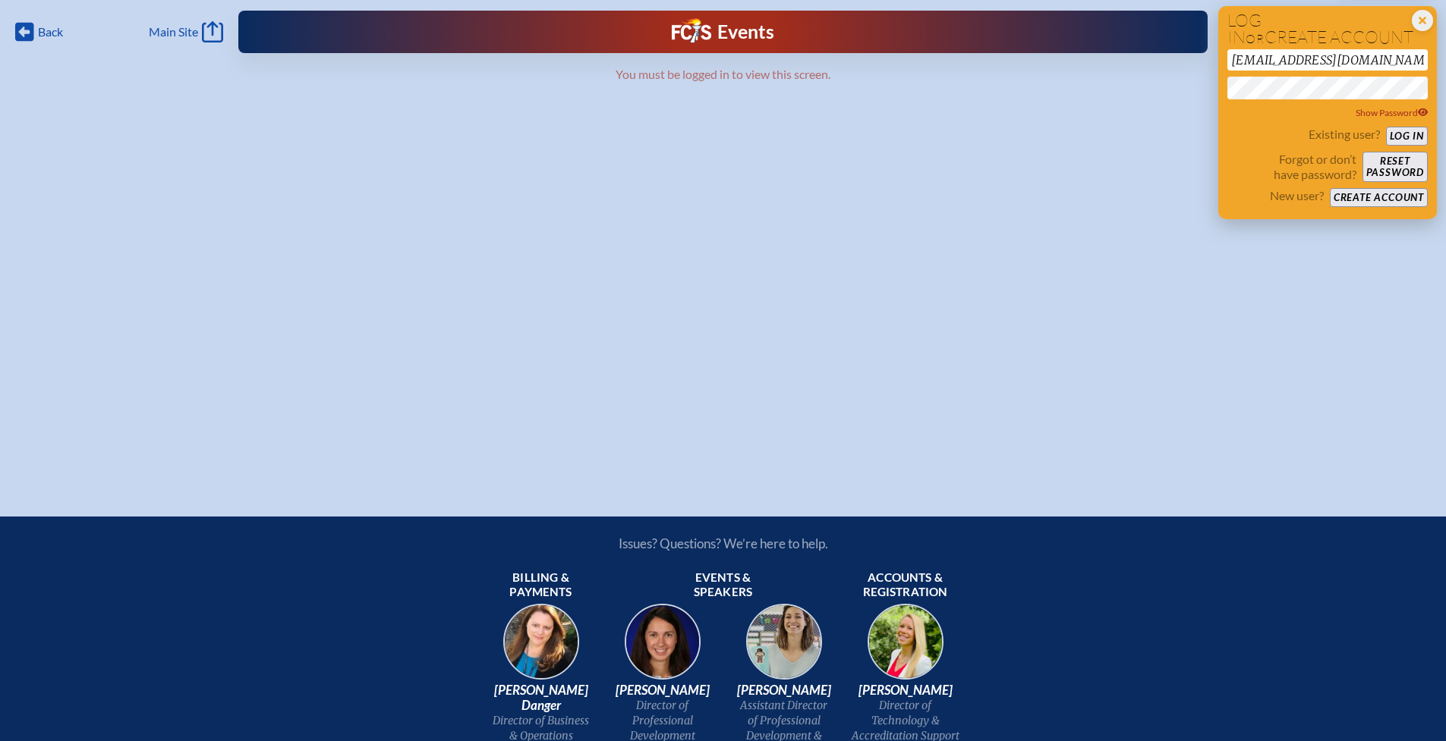
click at [1406, 135] on button "Log in" at bounding box center [1407, 136] width 42 height 19
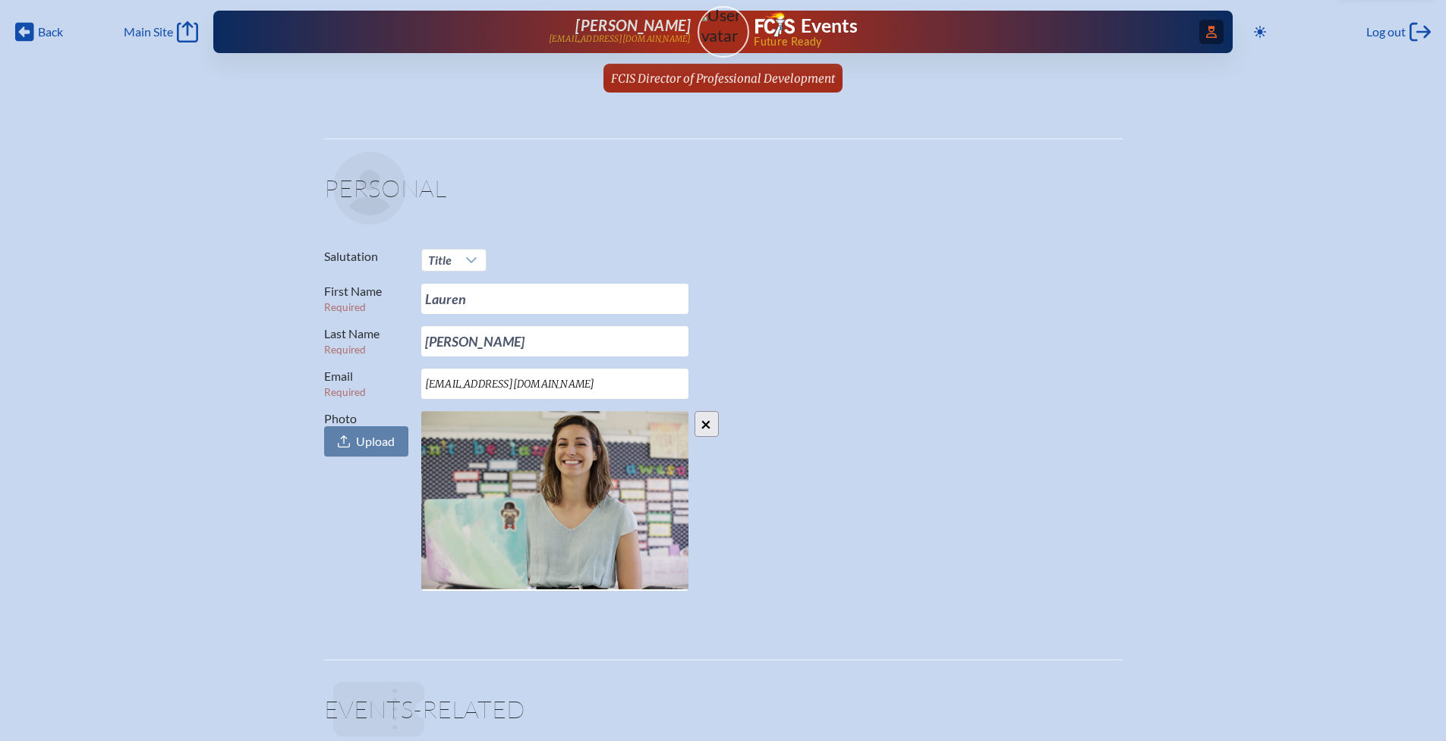
click at [1210, 29] on icon "Access Users..." at bounding box center [1211, 32] width 11 height 12
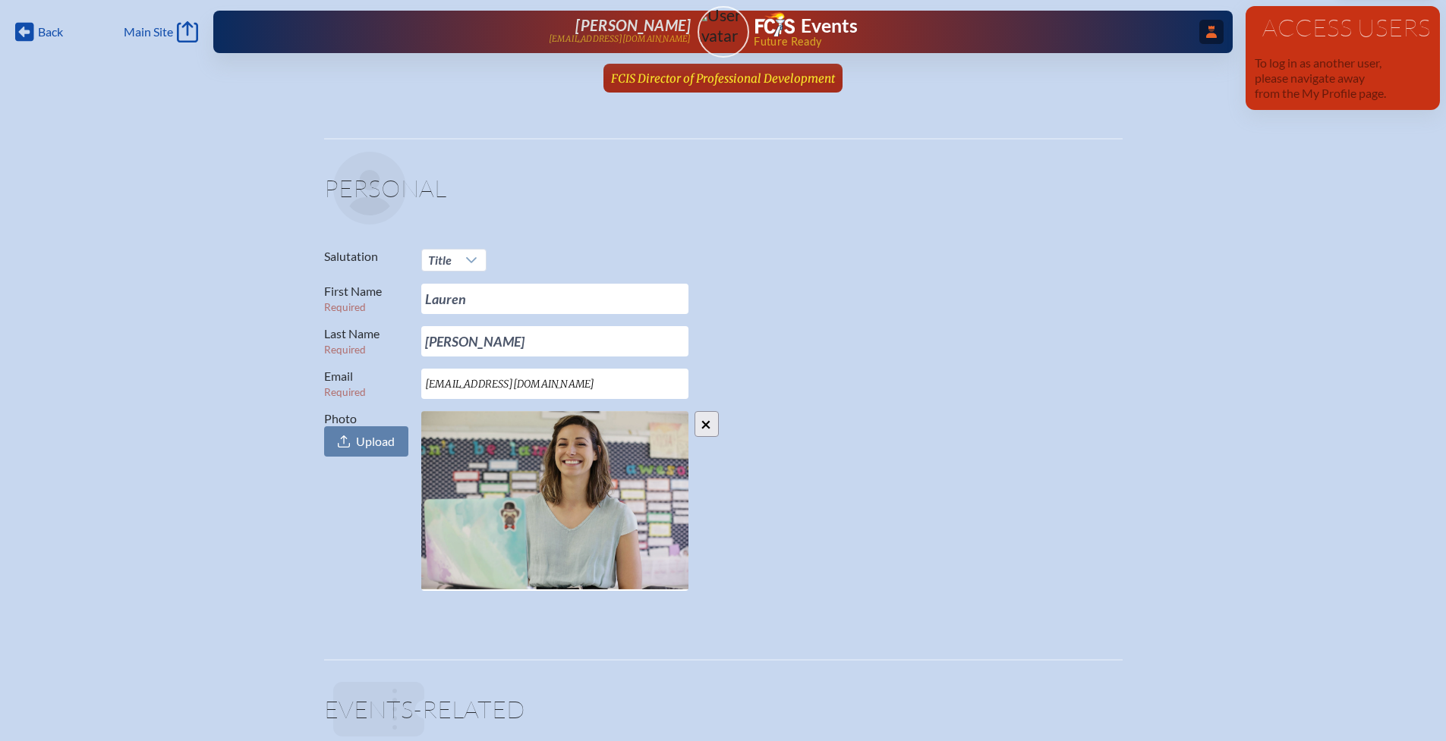
click at [788, 84] on span "FCIS Director of Professional Development" at bounding box center [723, 78] width 224 height 14
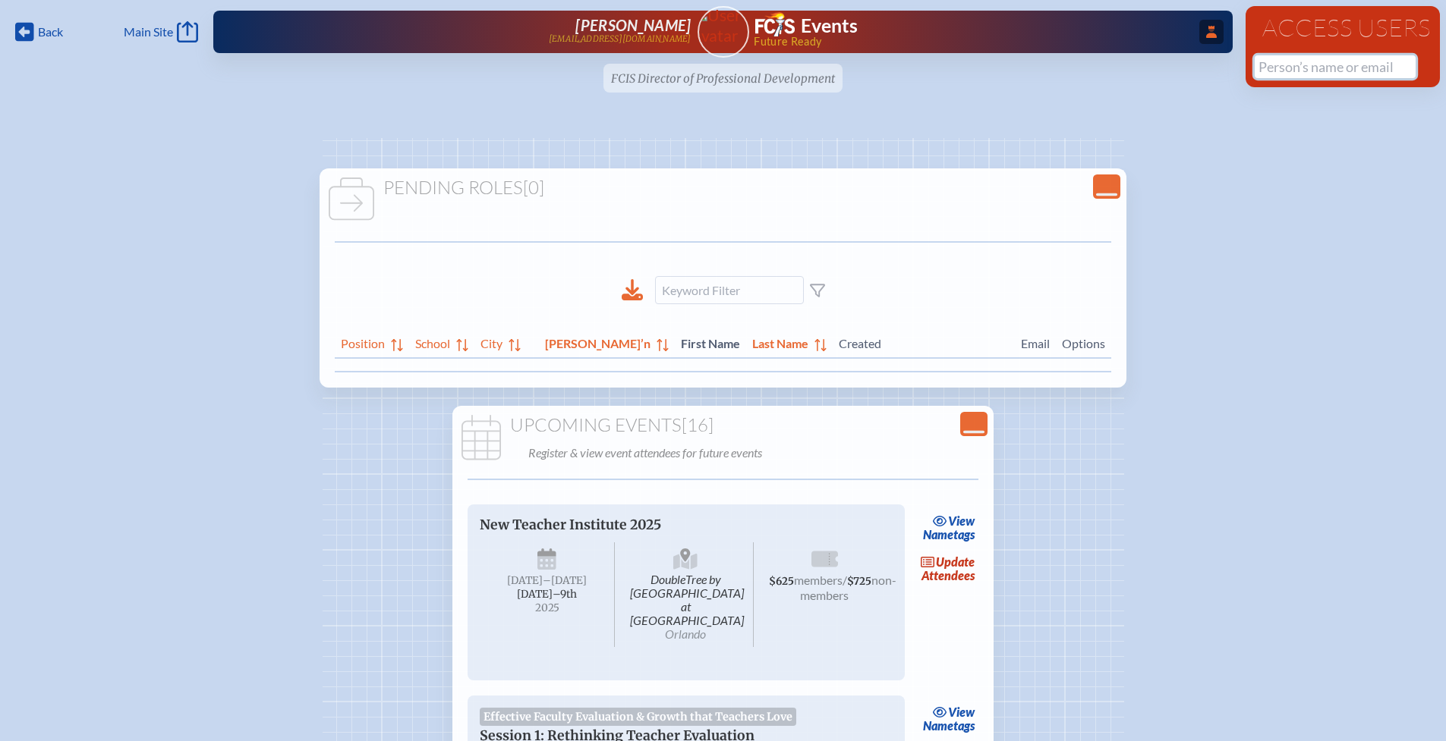
click at [1280, 67] on input "text" at bounding box center [1334, 66] width 161 height 23
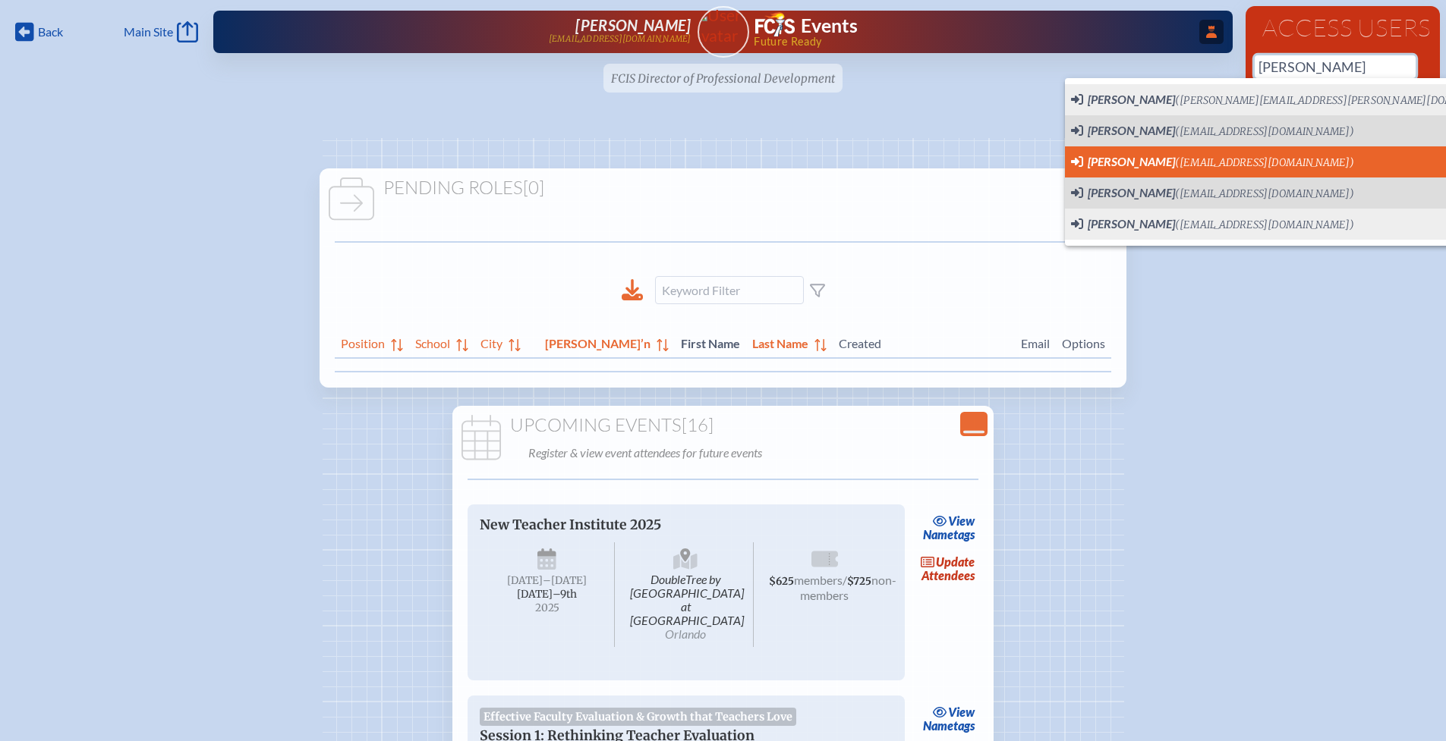
scroll to position [0, 11]
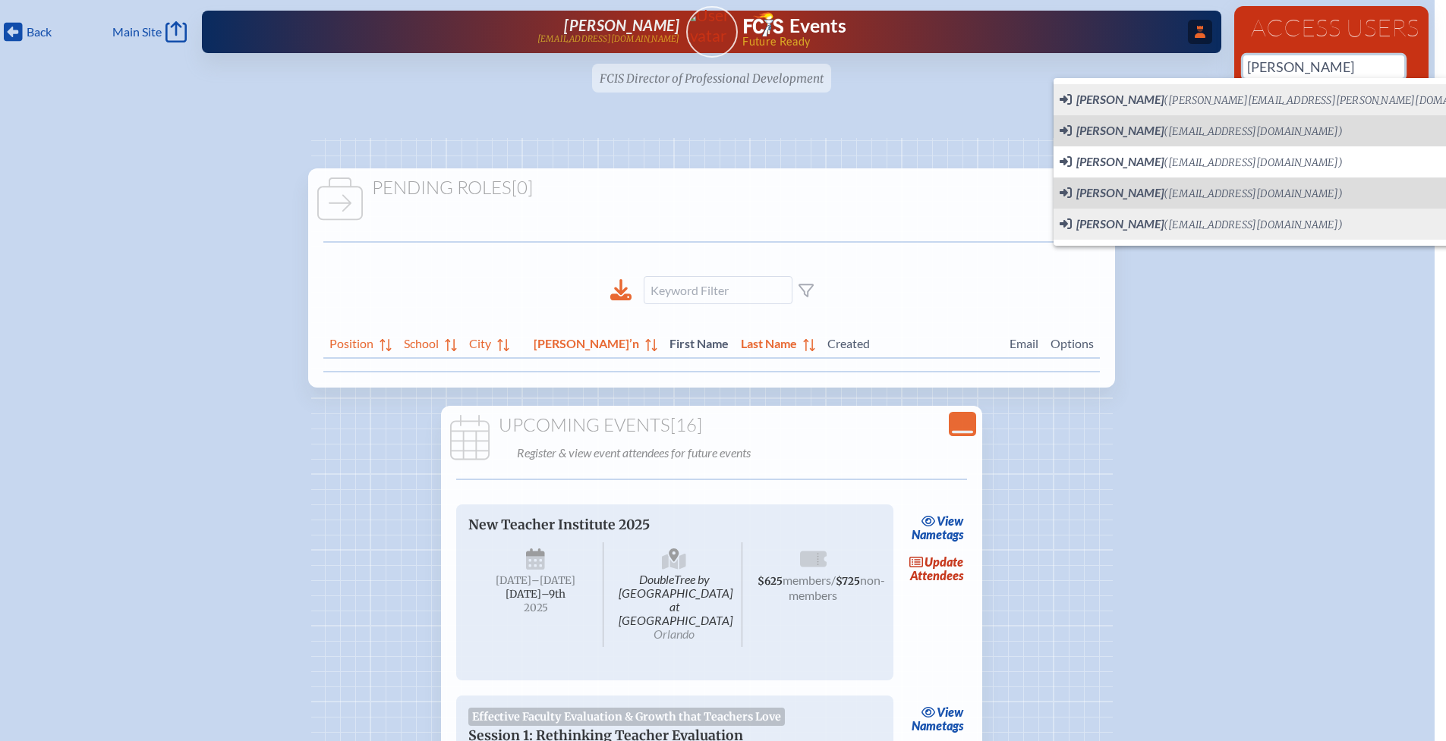
type input "[PERSON_NAME]"
